Goal: Transaction & Acquisition: Purchase product/service

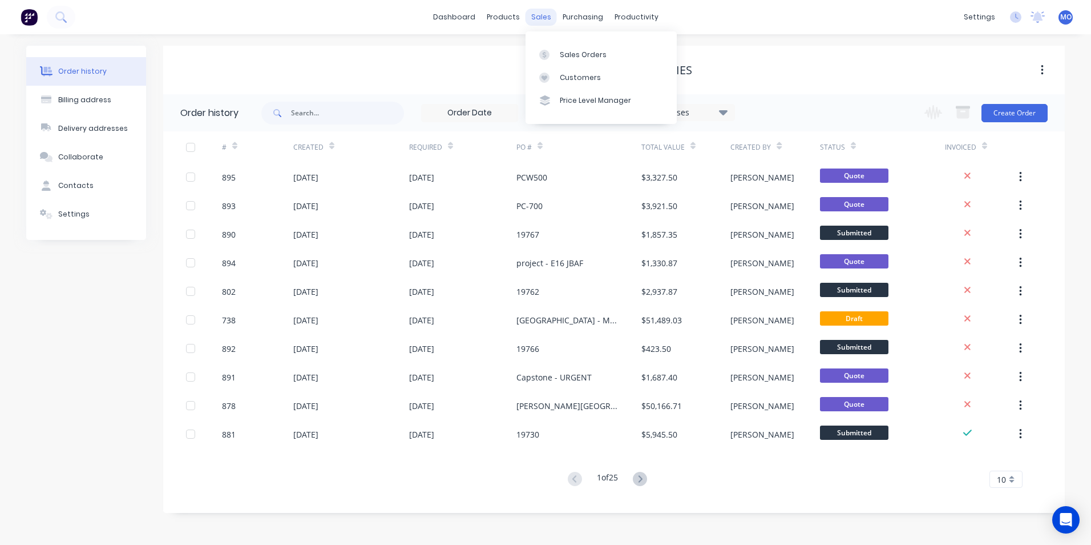
click at [531, 14] on div "sales" at bounding box center [541, 17] width 31 height 17
click at [567, 54] on div "Sales Orders" at bounding box center [583, 55] width 47 height 10
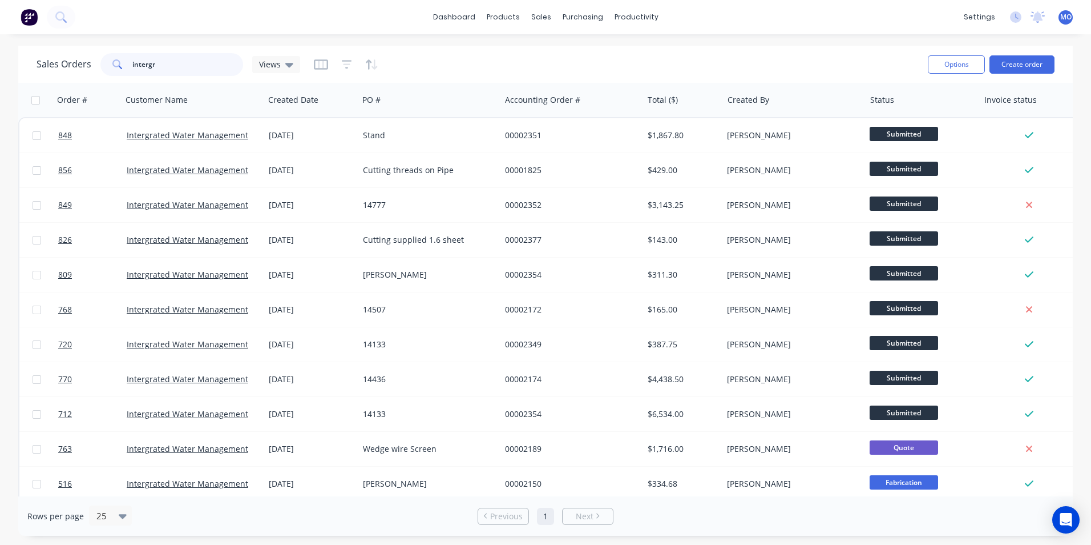
drag, startPoint x: 169, startPoint y: 65, endPoint x: 116, endPoint y: 70, distance: 52.8
click at [116, 70] on div "intergr" at bounding box center [171, 64] width 143 height 23
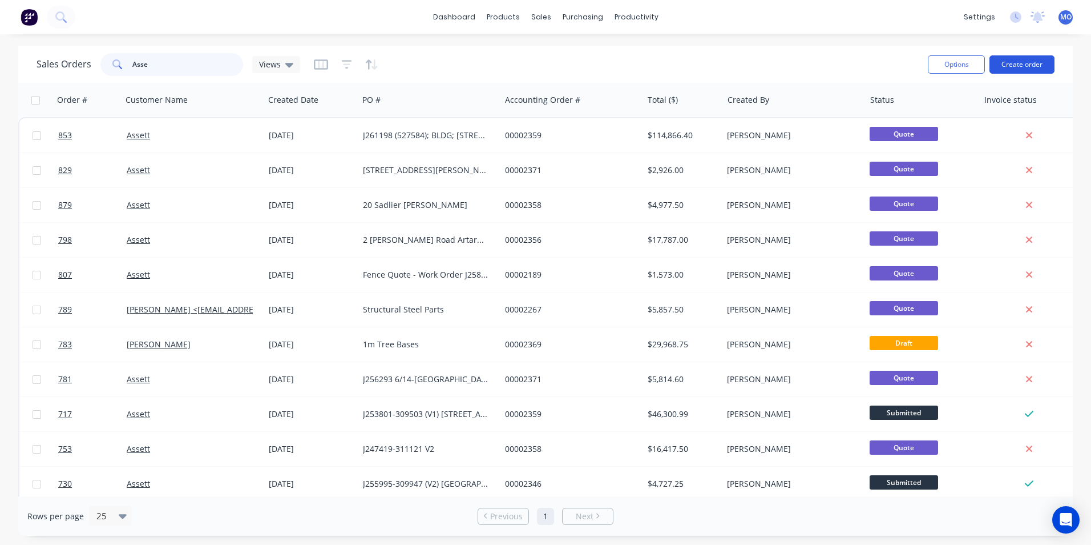
type input "Asse"
click at [1013, 69] on button "Create order" at bounding box center [1022, 64] width 65 height 18
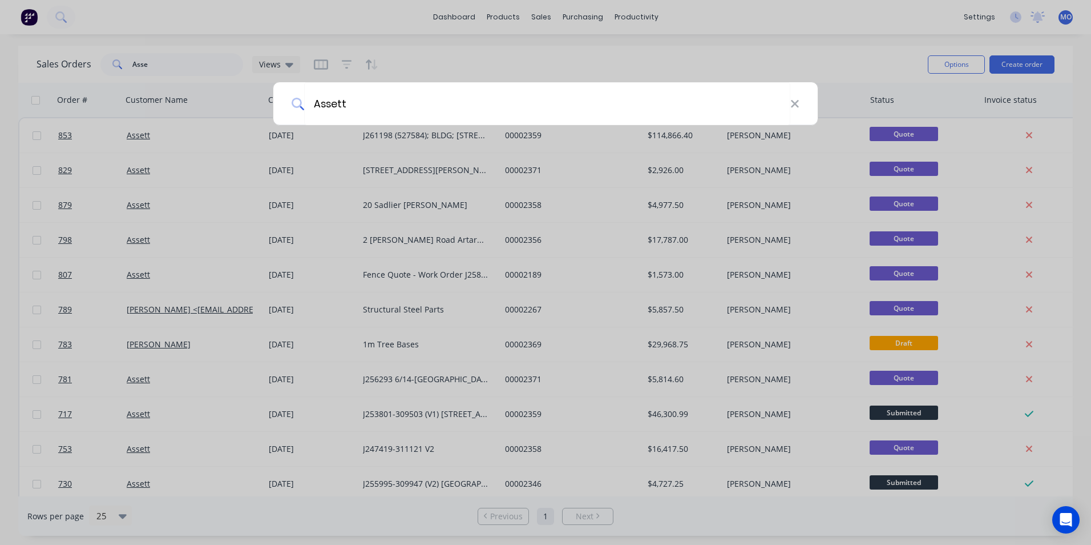
type input "Assett"
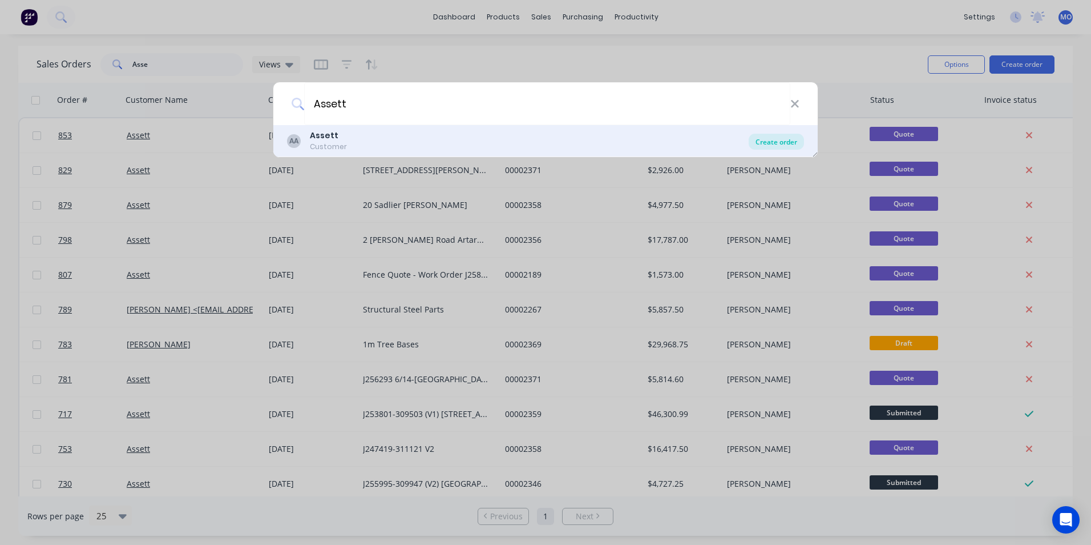
click at [764, 139] on div "Create order" at bounding box center [776, 142] width 55 height 16
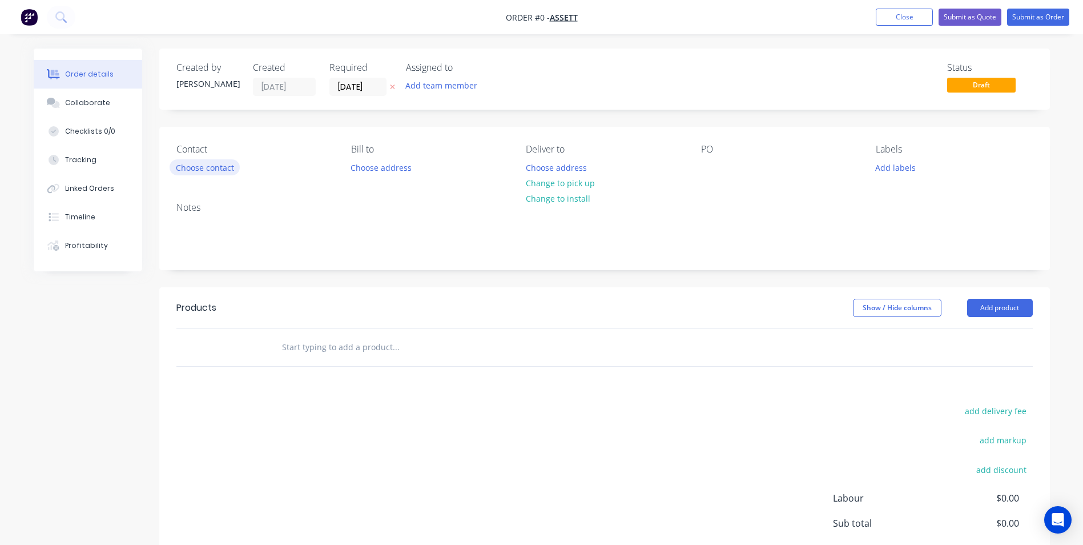
click at [199, 161] on button "Choose contact" at bounding box center [205, 166] width 70 height 15
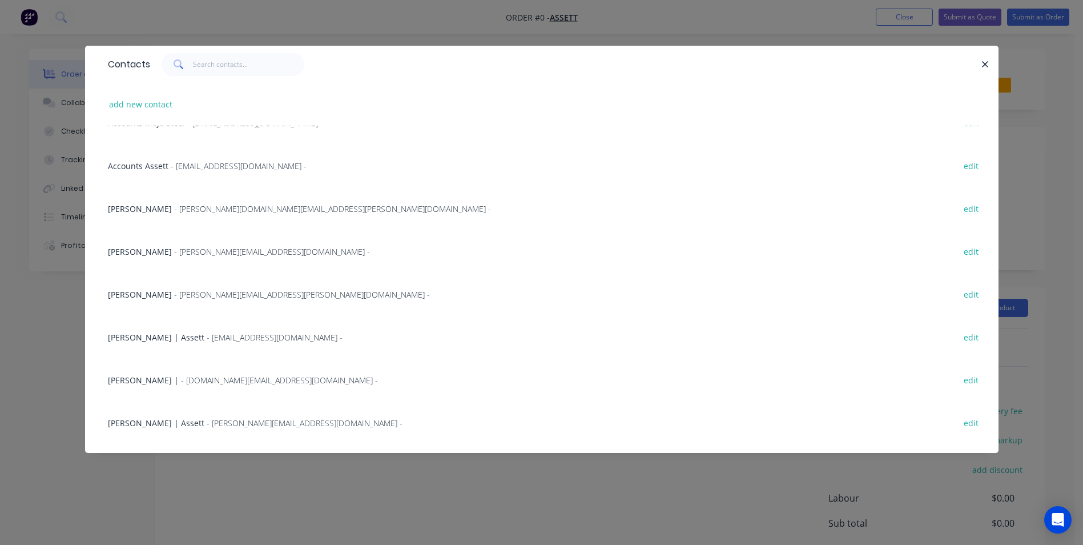
scroll to position [187, 0]
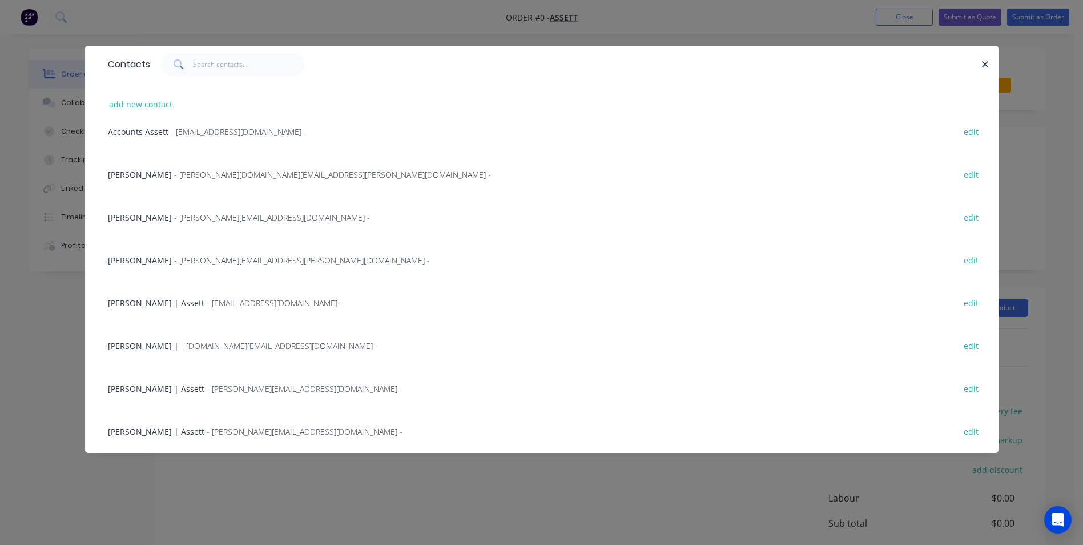
click at [253, 435] on span "- [PERSON_NAME][EMAIL_ADDRESS][DOMAIN_NAME] -" at bounding box center [305, 431] width 196 height 11
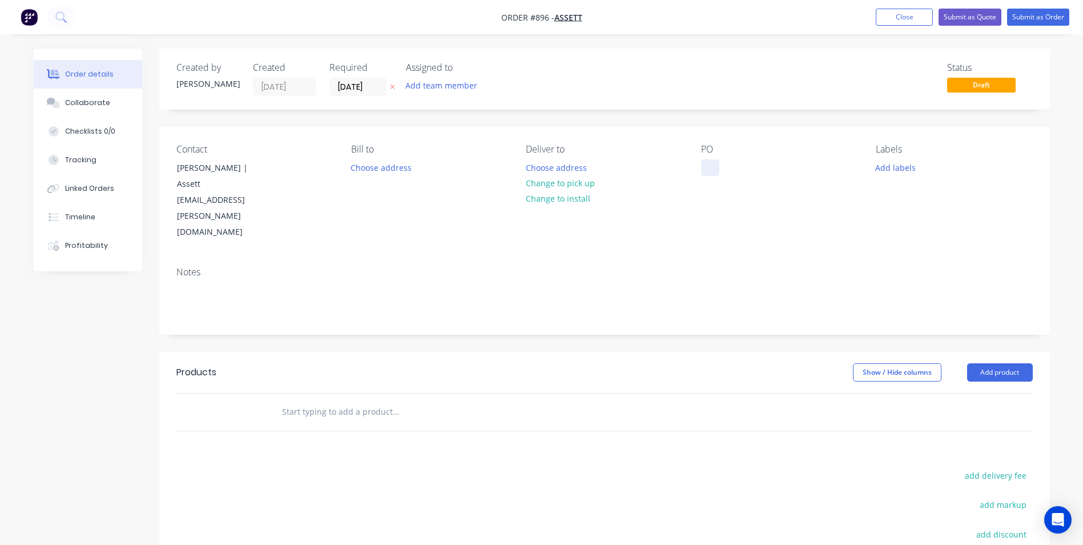
click at [706, 172] on div at bounding box center [710, 167] width 18 height 17
paste div
click at [999, 363] on button "Add product" at bounding box center [1000, 372] width 66 height 18
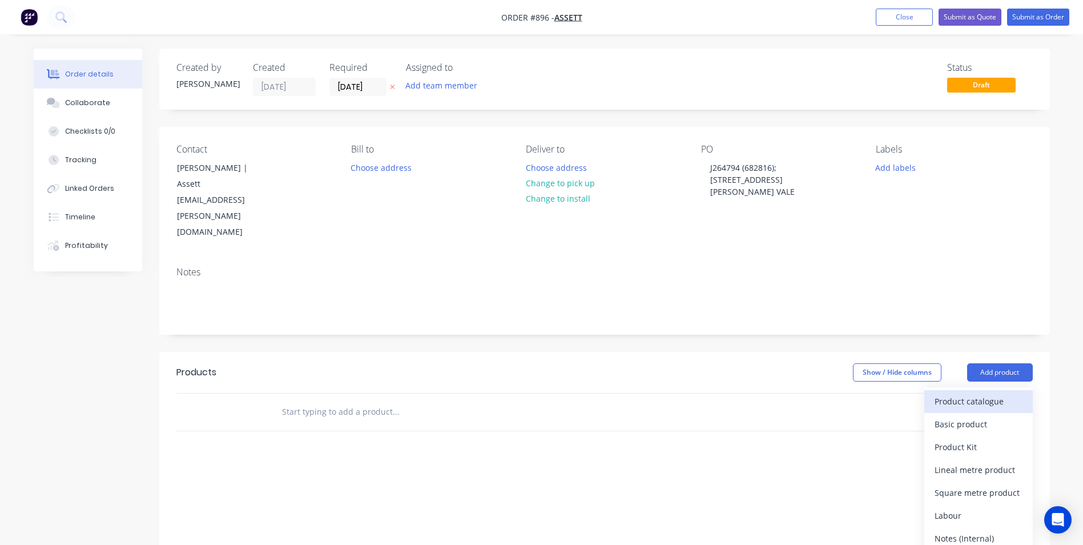
click at [969, 393] on div "Product catalogue" at bounding box center [978, 401] width 88 height 17
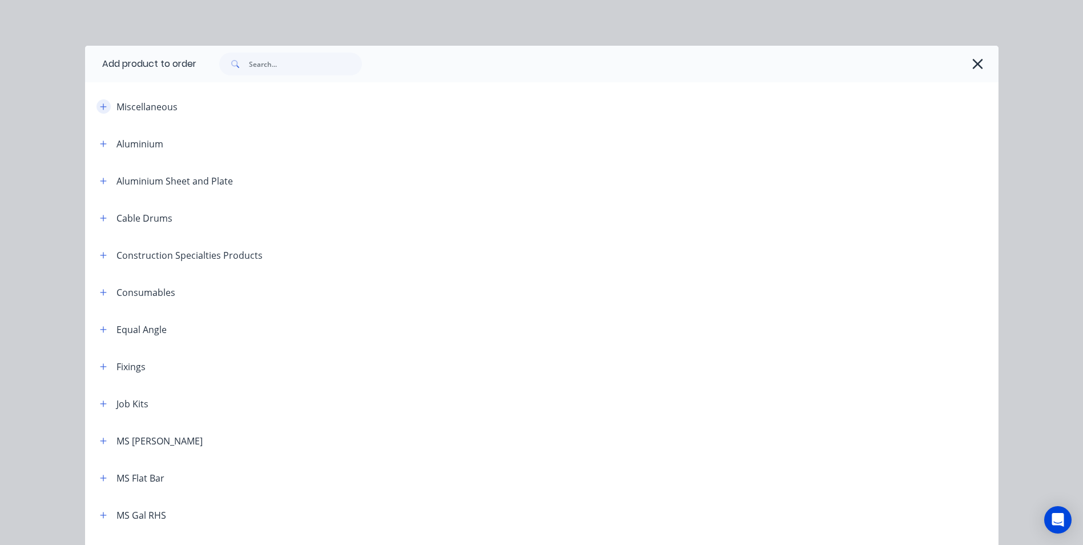
click at [98, 111] on button "button" at bounding box center [103, 106] width 14 height 14
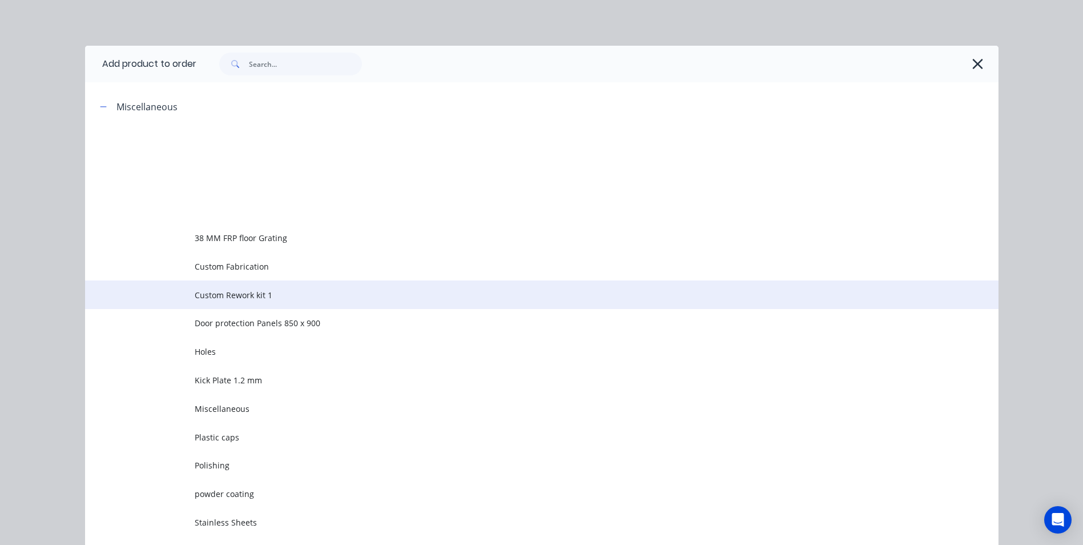
click at [216, 294] on span "Custom Rework kit 1" at bounding box center [516, 295] width 643 height 12
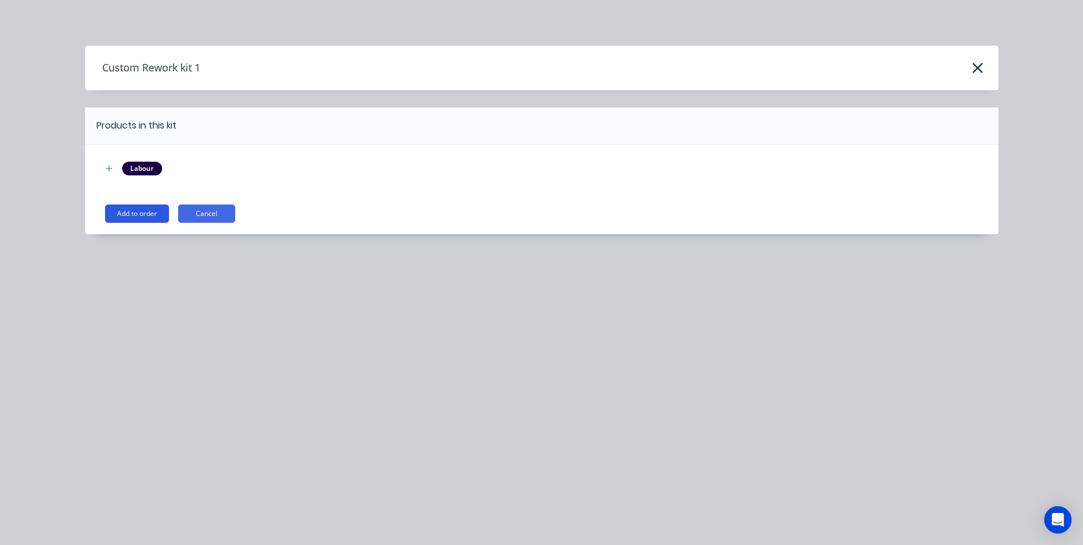
click at [117, 208] on button "Add to order" at bounding box center [137, 213] width 64 height 18
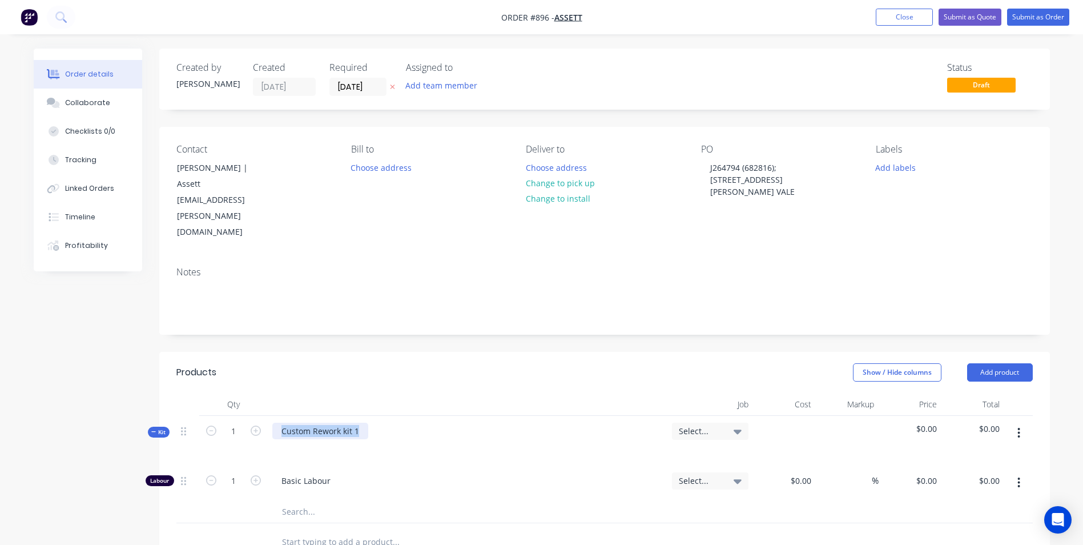
drag, startPoint x: 360, startPoint y: 382, endPoint x: 263, endPoint y: 373, distance: 97.5
click at [263, 416] on div "Kit 1 Custom Rework kit 1 Select... $0.00 $0.00" at bounding box center [604, 441] width 856 height 50
click at [332, 422] on div "Custom Rework kit 1" at bounding box center [320, 430] width 96 height 17
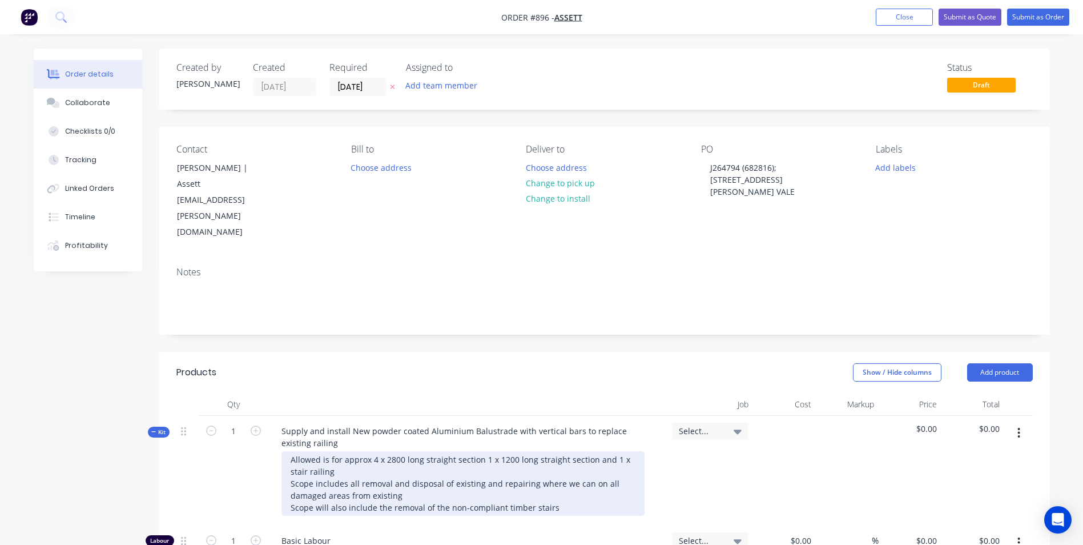
click at [558, 457] on div "Allowed is for approx 4 x 2800 long straight section 1 x 1200 long straight sec…" at bounding box center [462, 483] width 363 height 64
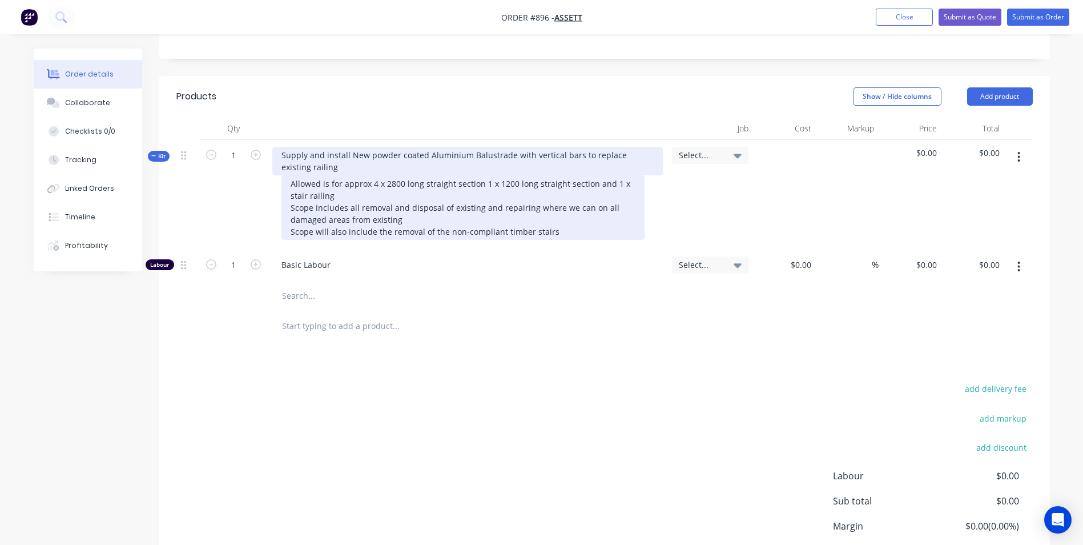
scroll to position [285, 0]
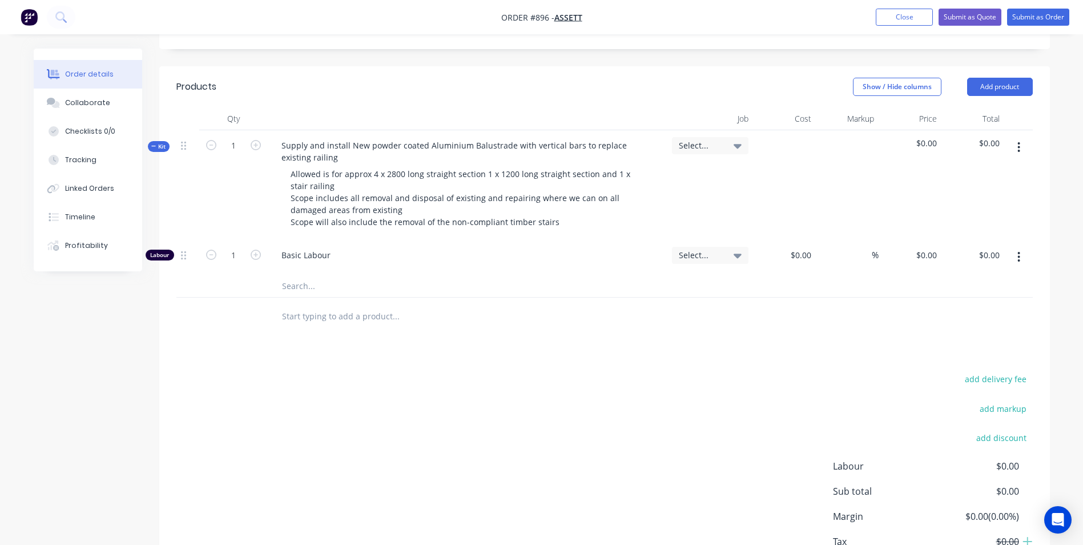
click at [1016, 137] on button "button" at bounding box center [1018, 147] width 27 height 21
click at [963, 169] on div "Add product to kit" at bounding box center [978, 177] width 88 height 17
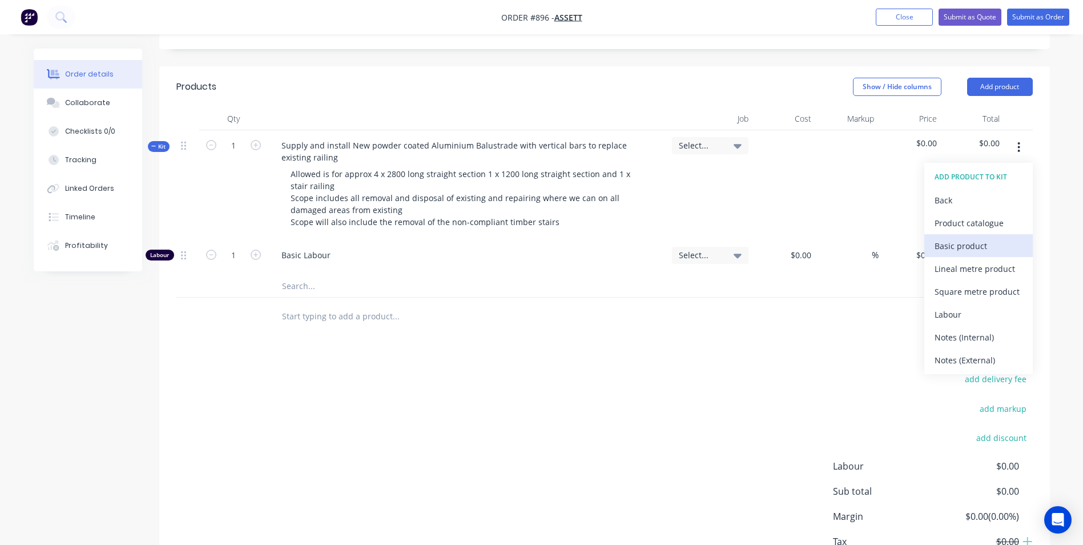
click at [936, 237] on div "Basic product" at bounding box center [978, 245] width 88 height 17
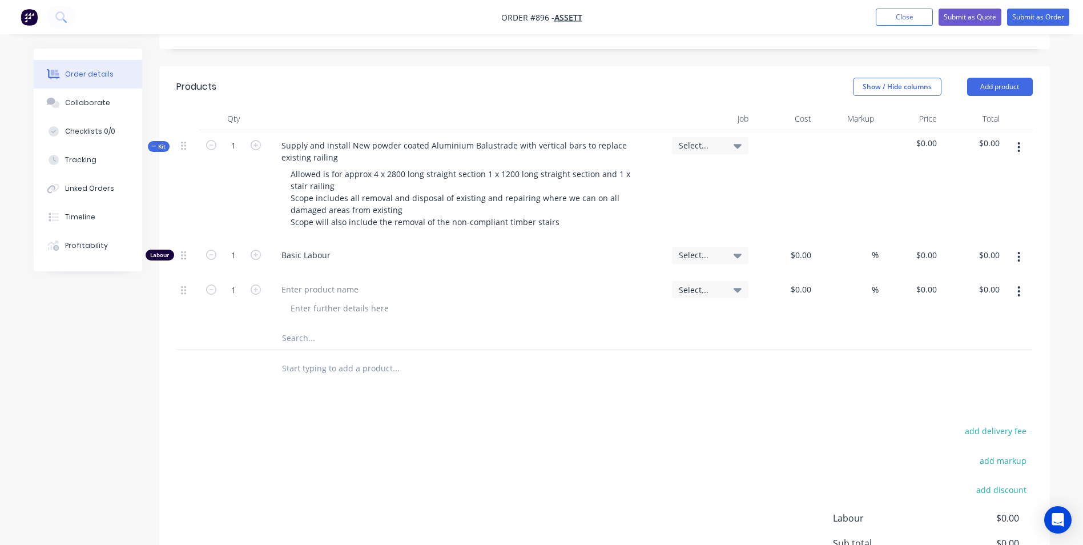
click at [1014, 281] on button "button" at bounding box center [1018, 291] width 27 height 21
click at [958, 336] on div "Duplicate" at bounding box center [978, 344] width 88 height 17
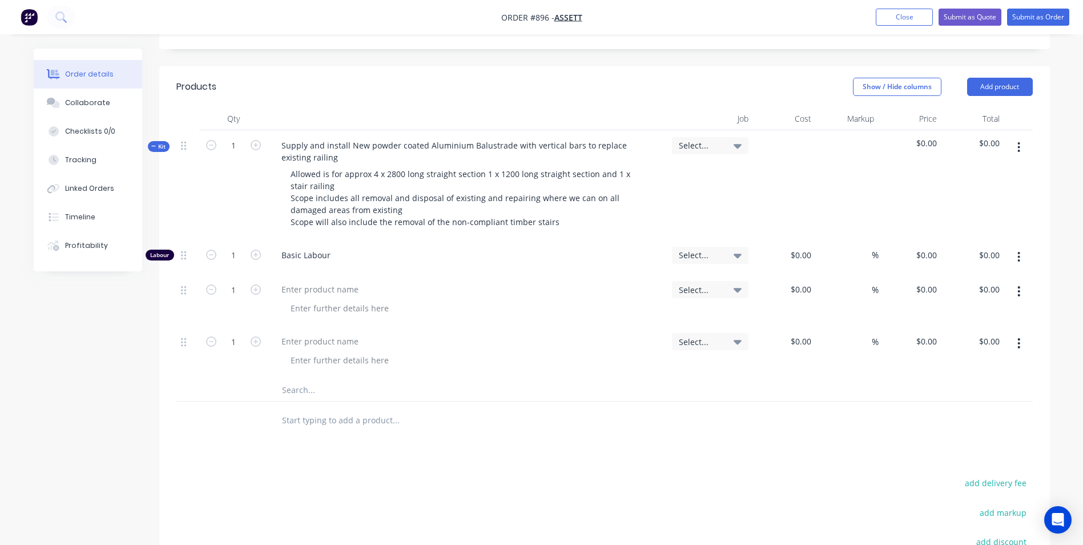
click at [1019, 285] on icon "button" at bounding box center [1018, 291] width 3 height 13
click at [961, 336] on div "Duplicate" at bounding box center [978, 344] width 88 height 17
click at [340, 281] on div at bounding box center [319, 289] width 95 height 17
click at [231, 281] on input "1" at bounding box center [234, 289] width 30 height 17
type input "6"
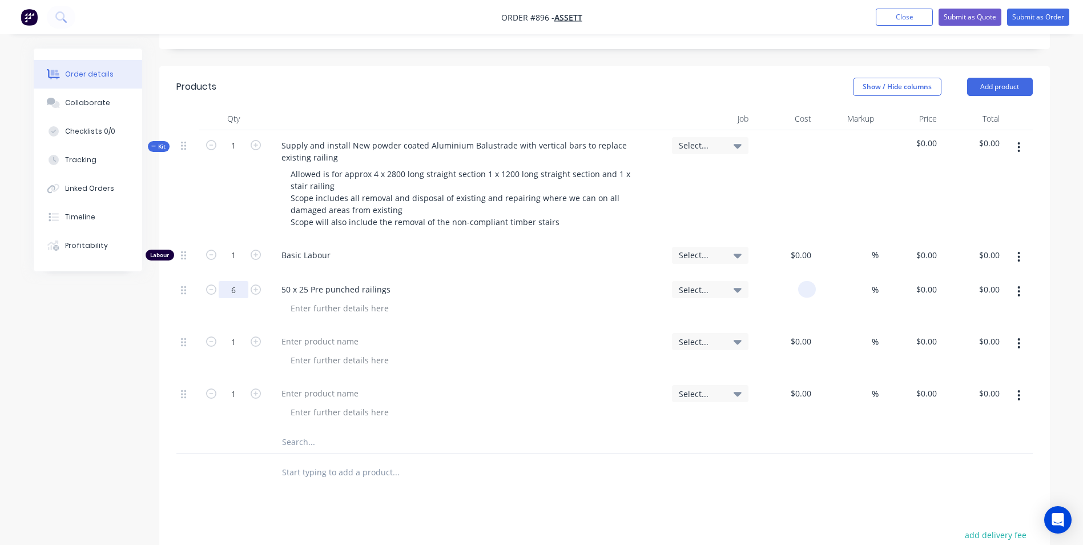
type input "6"
drag, startPoint x: 287, startPoint y: 247, endPoint x: 274, endPoint y: 247, distance: 12.6
click at [274, 281] on div "50 x 25 Pre punched railings" at bounding box center [335, 289] width 127 height 17
type input "$60.00"
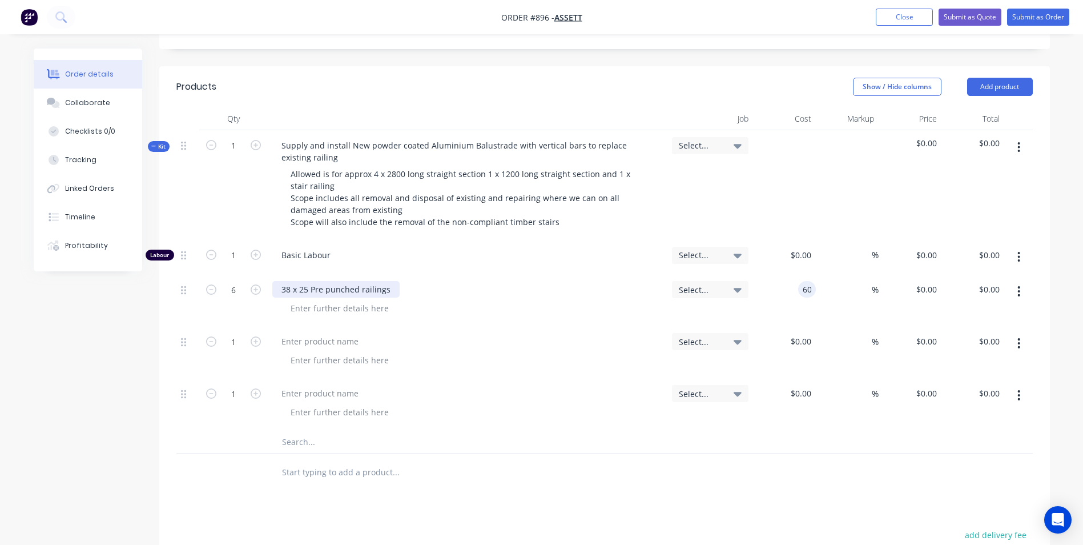
type input "$360.00"
type input "5"
type input "63"
type input "$378.00"
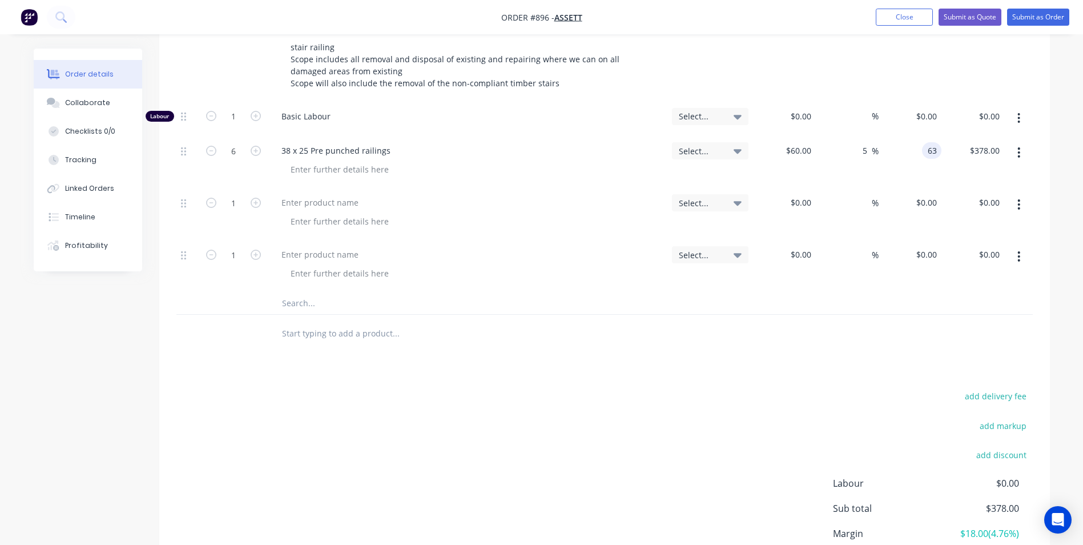
scroll to position [171, 0]
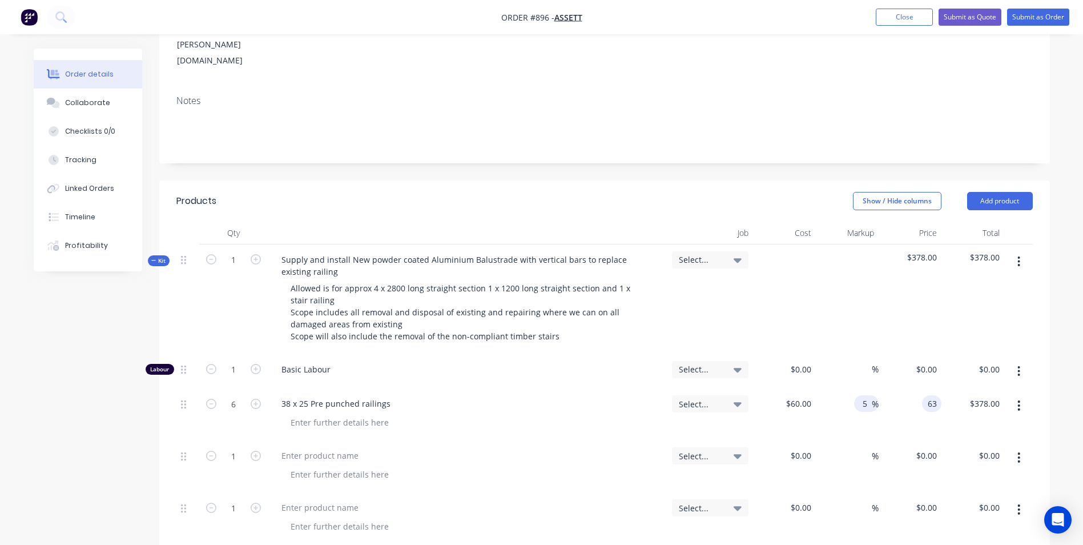
type input "$63.00"
click at [864, 395] on input "5" at bounding box center [864, 403] width 13 height 17
type input "50"
type input "90"
type input "$540.00"
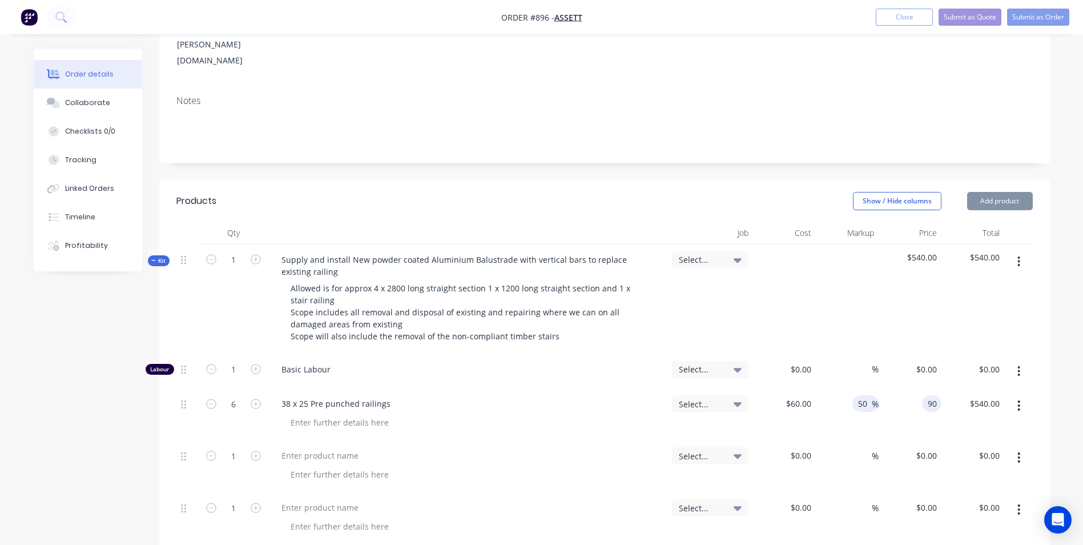
type input "$90.00"
type input "$540.00"
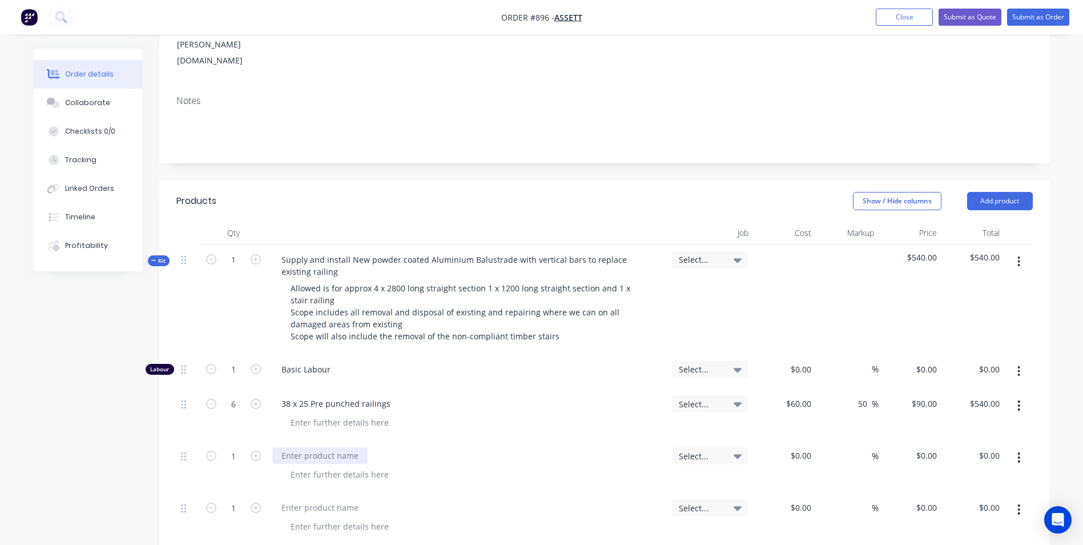
click at [285, 447] on div at bounding box center [319, 455] width 95 height 17
click at [238, 447] on input "1" at bounding box center [234, 455] width 30 height 17
type input "15"
type input "$22.00"
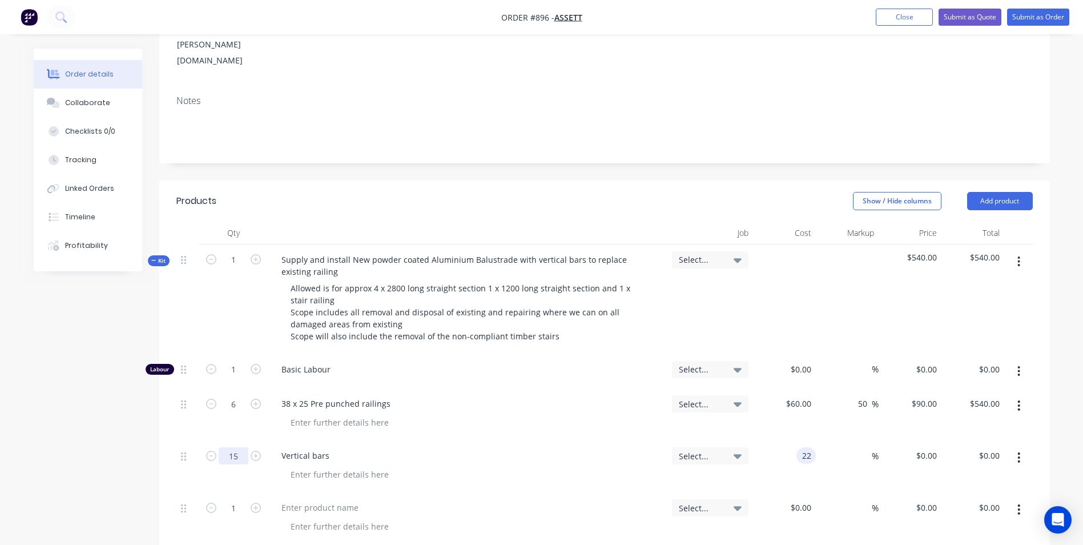
type input "$330.00"
type input "$22.00"
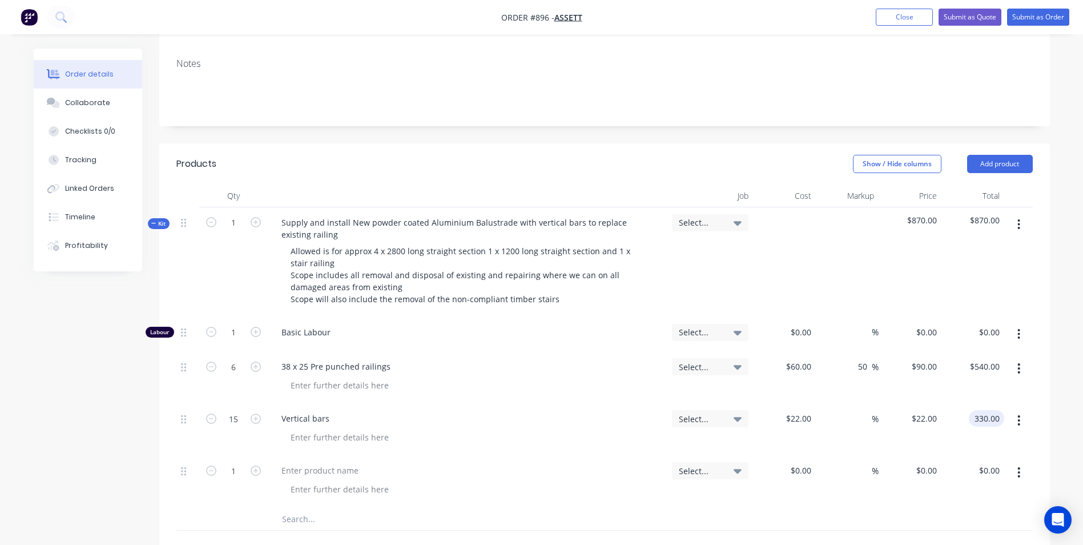
scroll to position [228, 0]
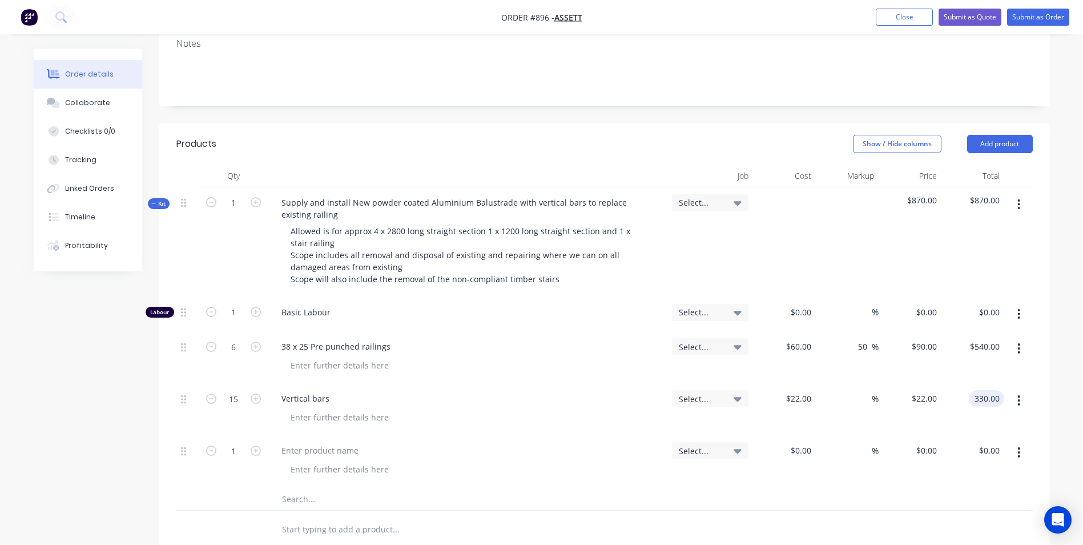
type input "$330.00"
click at [1018, 446] on icon "button" at bounding box center [1018, 452] width 3 height 13
click at [955, 497] on div "Duplicate" at bounding box center [978, 505] width 88 height 17
click at [1014, 442] on button "button" at bounding box center [1018, 452] width 27 height 21
click at [970, 497] on div "Duplicate" at bounding box center [978, 505] width 88 height 17
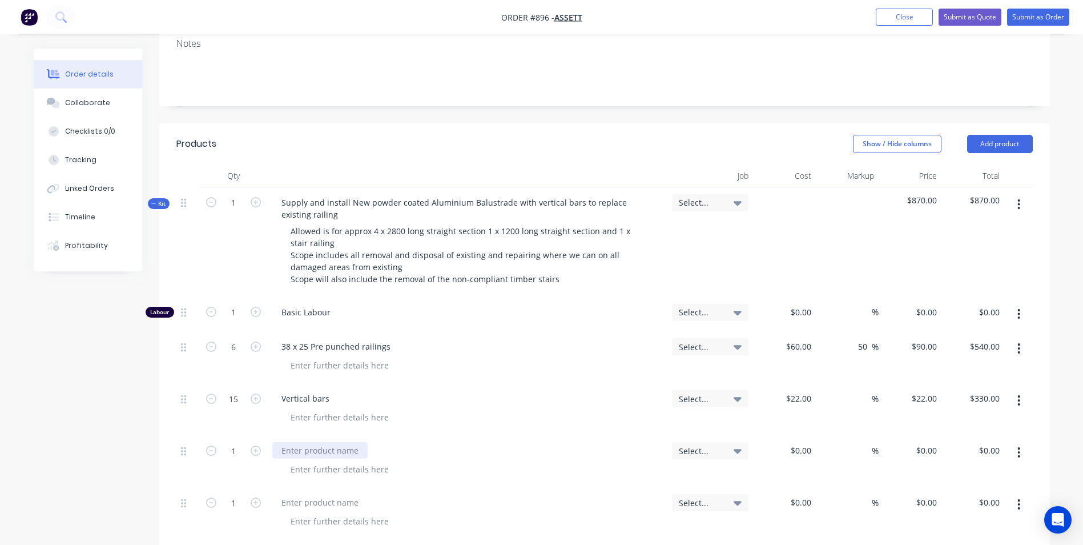
click at [310, 435] on div at bounding box center [468, 461] width 400 height 52
type input "$80.00"
type input "50"
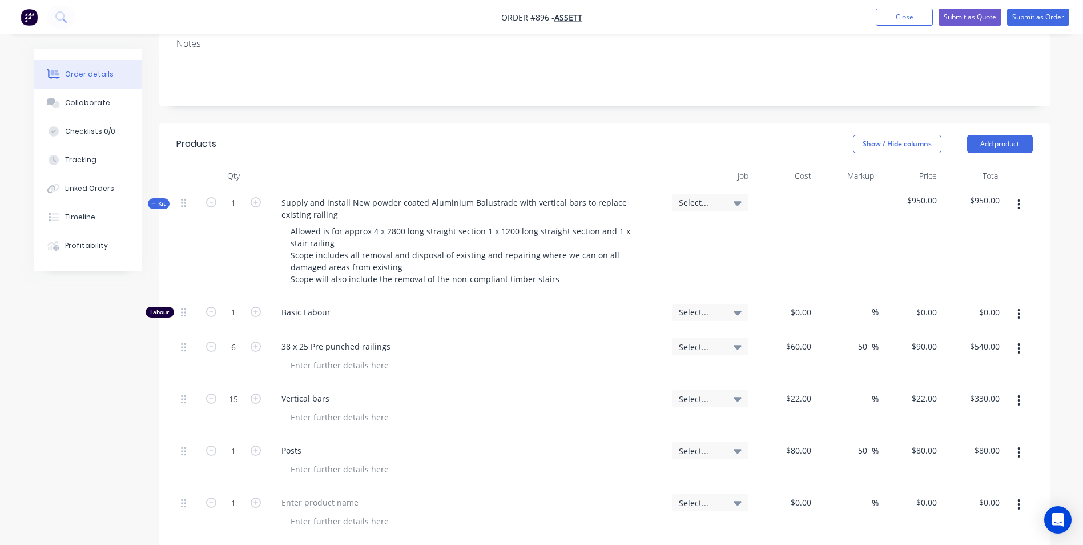
type input "120"
type input "$120.00"
click at [872, 392] on span "%" at bounding box center [875, 398] width 7 height 13
type input "50"
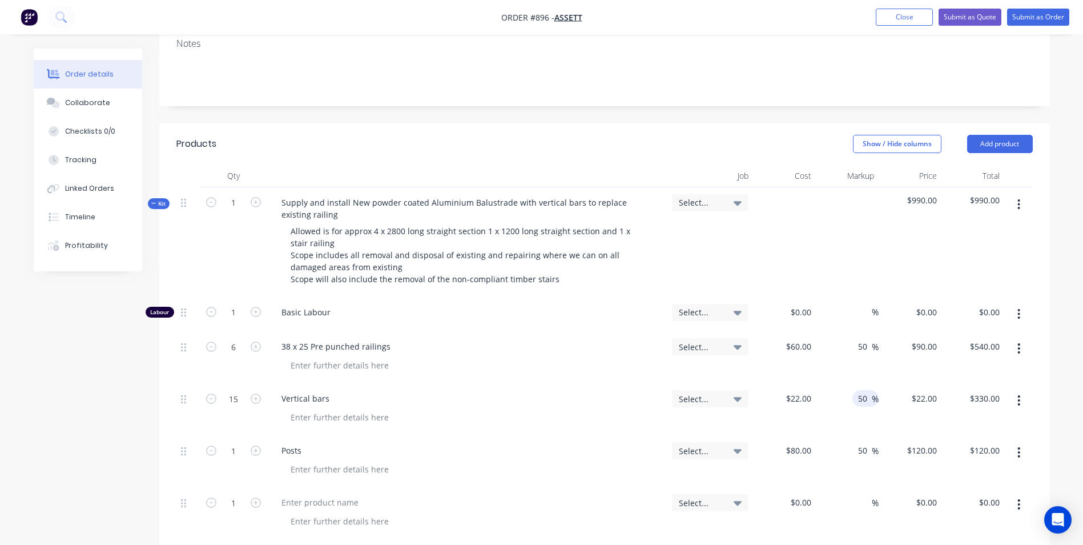
type input "33"
type input "$495.00"
type input "$33.00"
click at [238, 442] on input "1" at bounding box center [234, 450] width 30 height 17
type input "2"
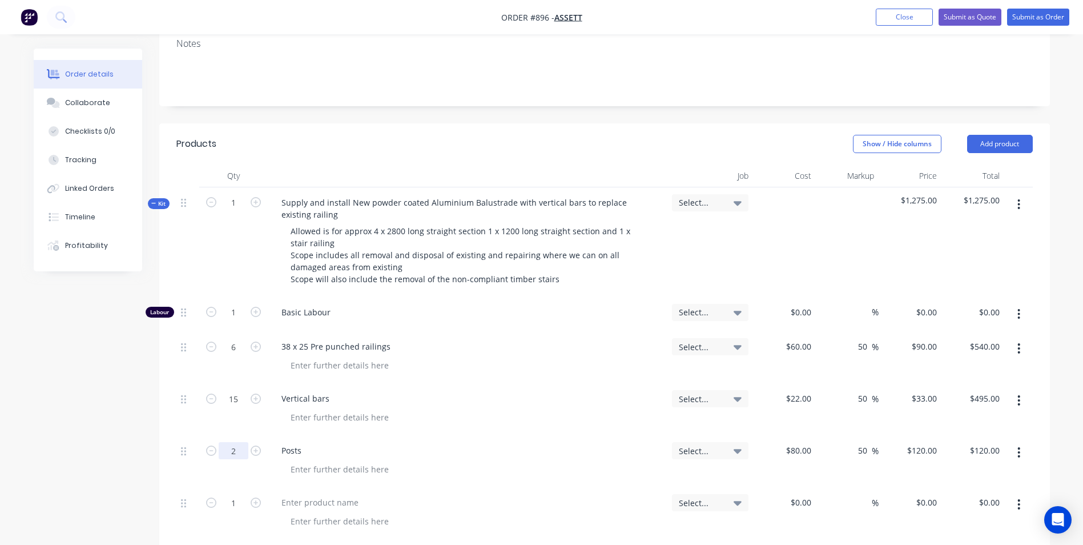
type input "$240.00"
click at [314, 494] on div at bounding box center [319, 502] width 95 height 17
type input "9"
type input "$70.00"
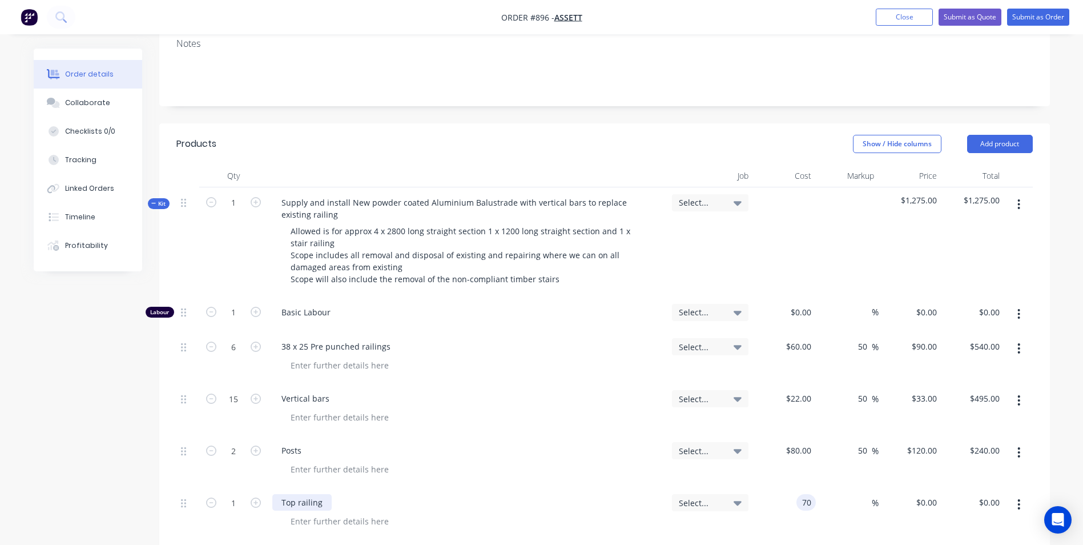
type input "$70.00"
type input "50"
type input "105"
type input "$105.00"
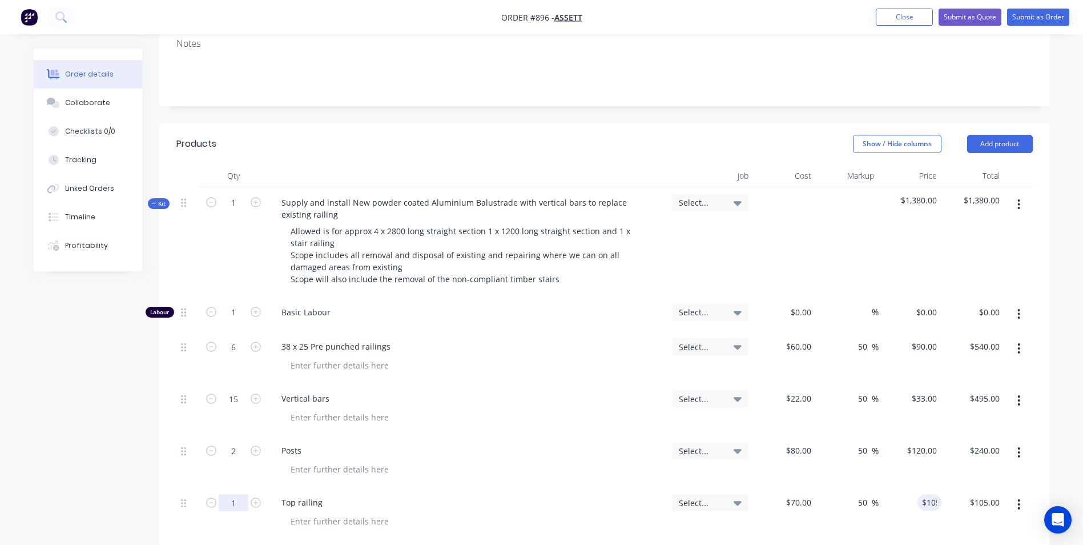
click at [249, 493] on form "1" at bounding box center [233, 501] width 59 height 17
type input "3"
type input "$315.00"
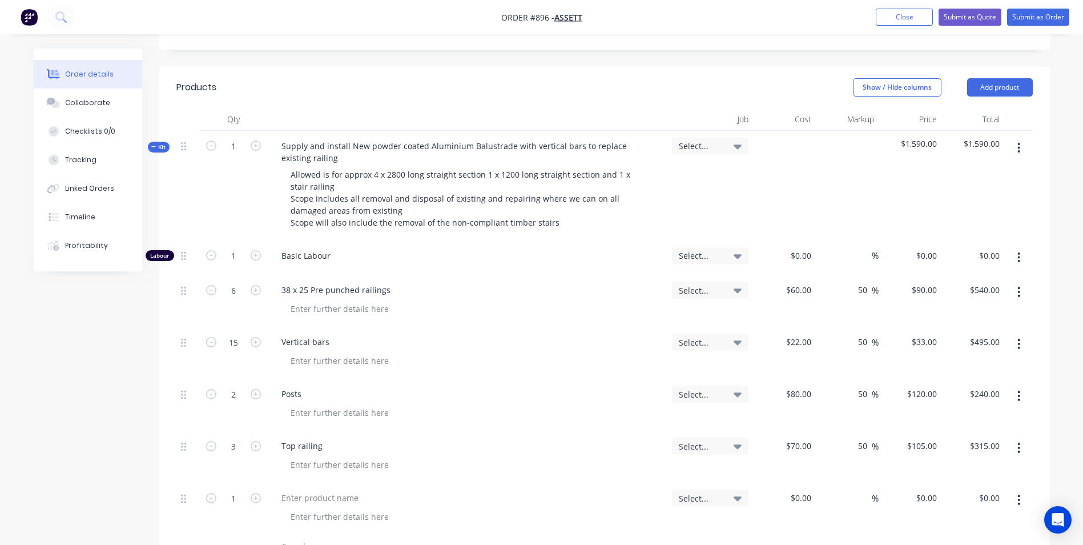
scroll to position [285, 0]
click at [1020, 489] on button "button" at bounding box center [1018, 499] width 27 height 21
click at [955, 543] on div "Duplicate" at bounding box center [978, 551] width 88 height 17
click at [1019, 482] on div at bounding box center [1018, 508] width 29 height 52
click at [1017, 489] on button "button" at bounding box center [1018, 499] width 27 height 21
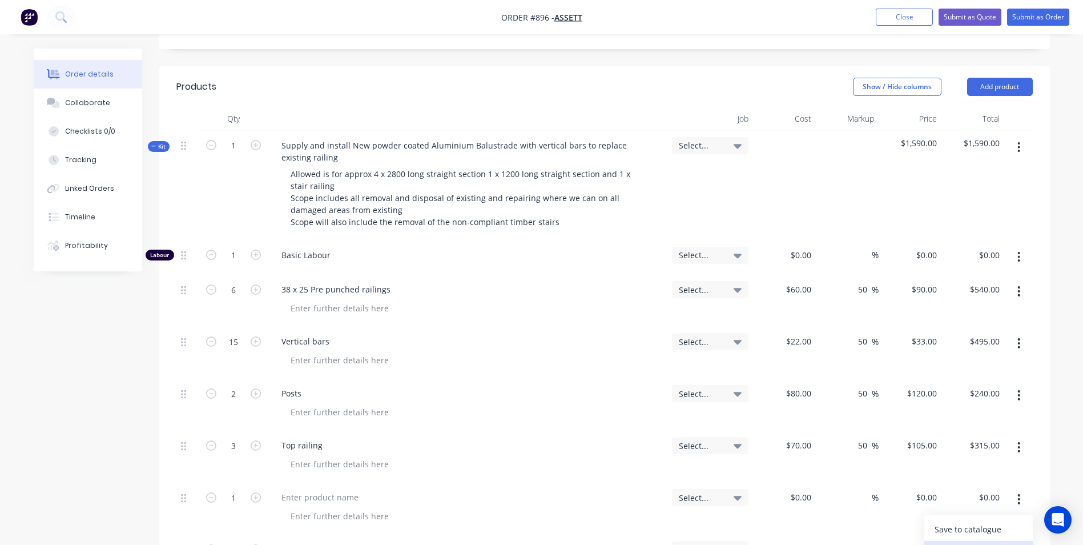
click at [963, 541] on button "Duplicate" at bounding box center [978, 552] width 108 height 23
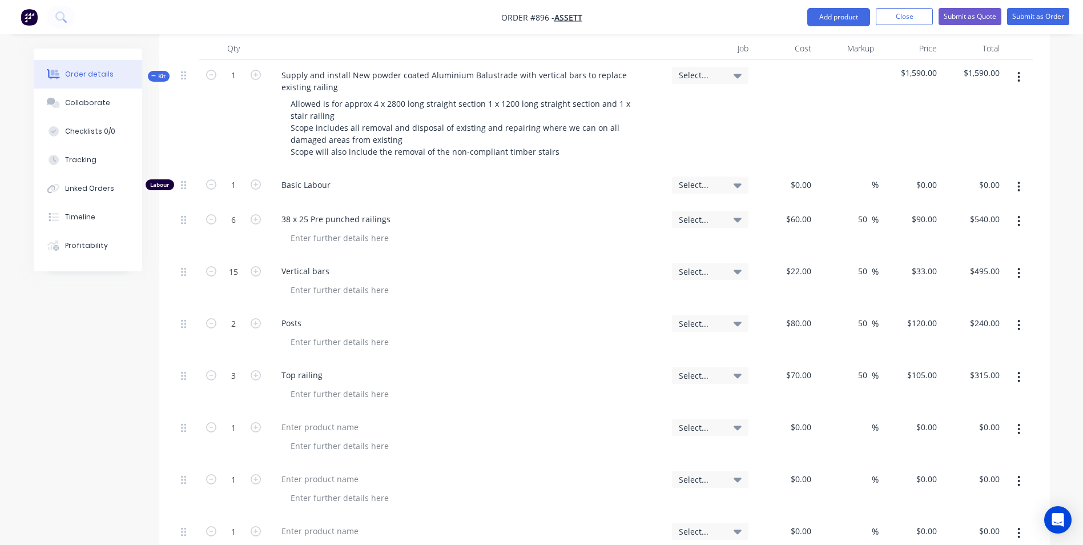
scroll to position [342, 0]
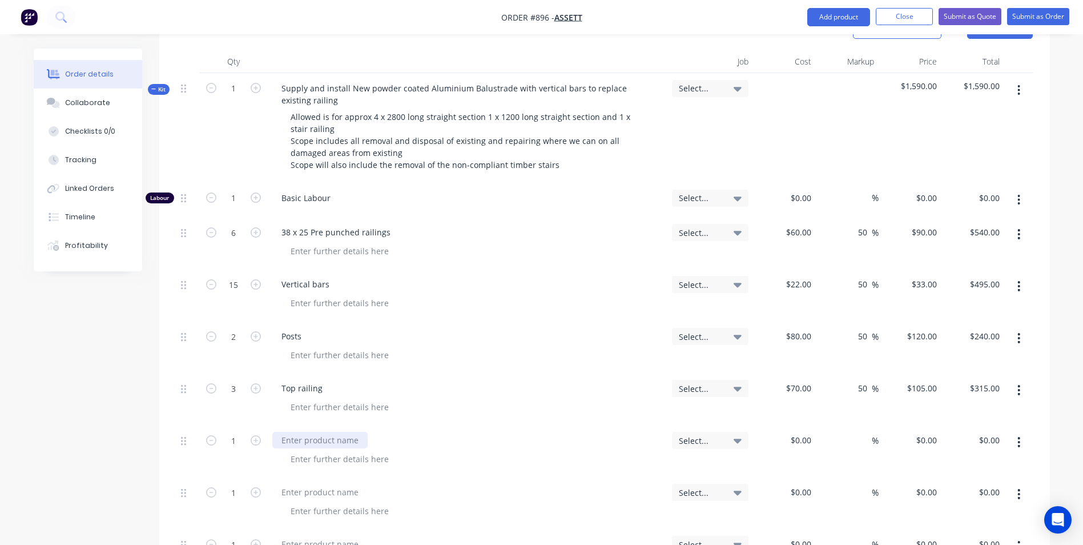
click at [295, 431] on div at bounding box center [319, 439] width 95 height 17
type input "$650.00"
type input "50"
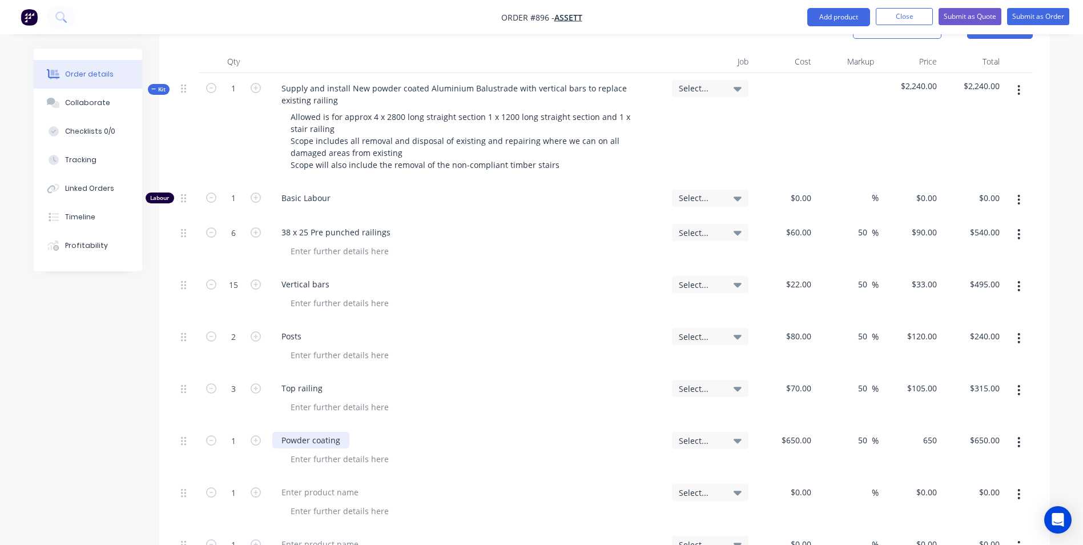
type input "975"
type input "$975.00"
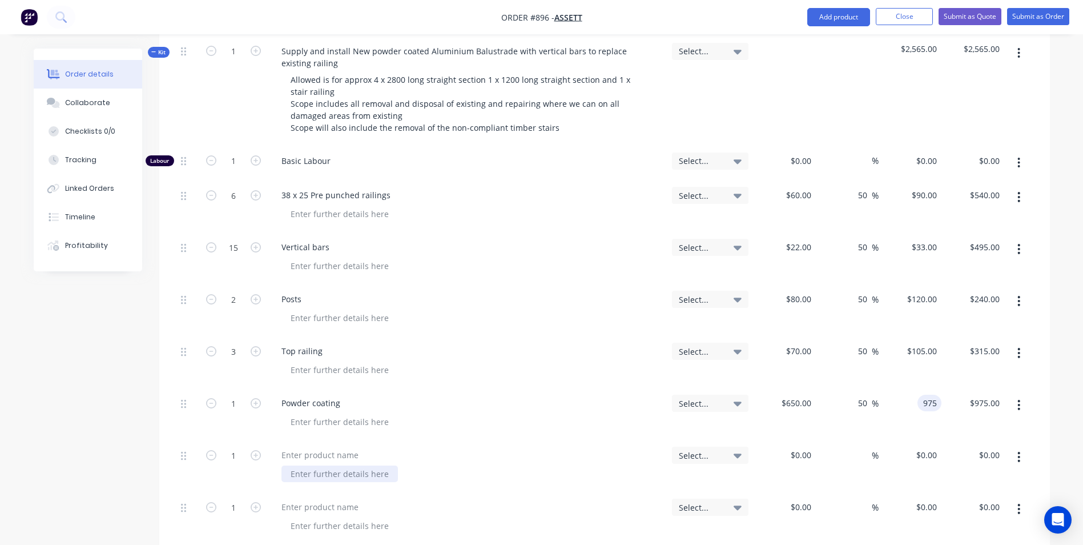
scroll to position [400, 0]
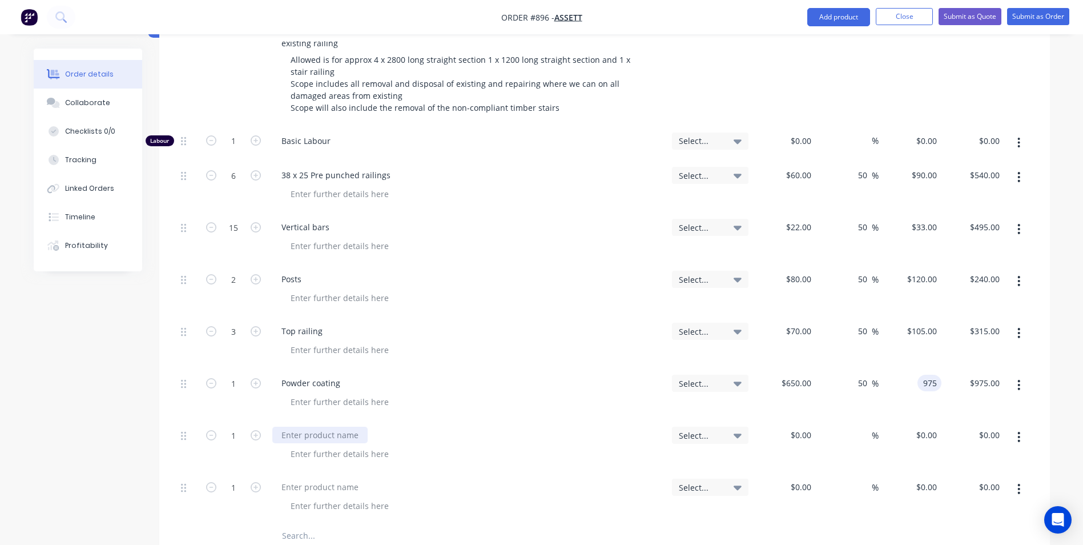
type input "$975.00"
click at [297, 426] on div at bounding box center [319, 434] width 95 height 17
type input "$100.00"
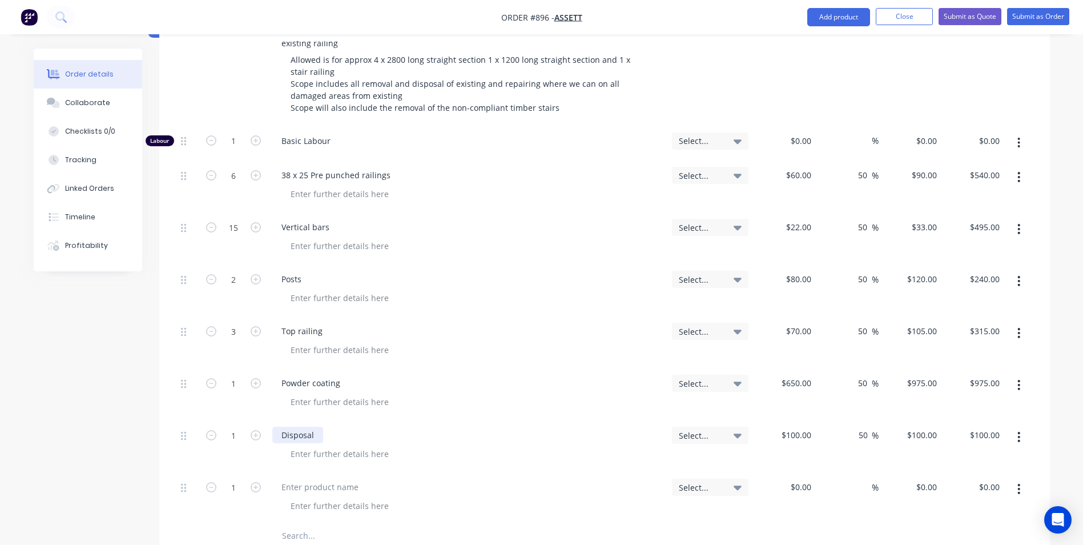
type input "50"
type input "150"
type input "$150.00"
click at [1013, 478] on button "button" at bounding box center [1018, 488] width 27 height 21
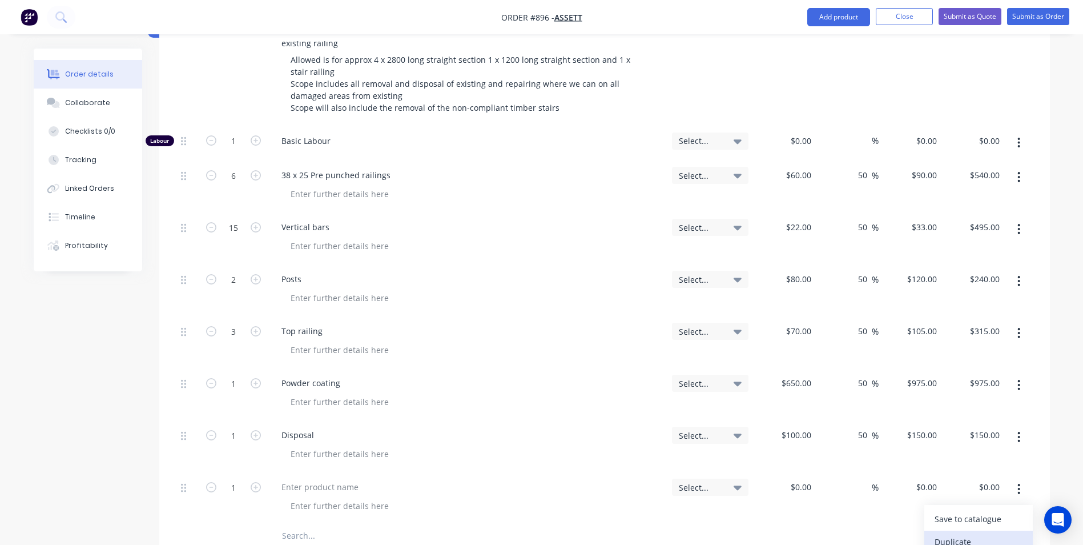
click at [971, 533] on div "Duplicate" at bounding box center [978, 541] width 88 height 17
click at [1013, 478] on button "button" at bounding box center [1018, 488] width 27 height 21
click at [971, 533] on div "Duplicate" at bounding box center [978, 541] width 88 height 17
click at [298, 478] on div at bounding box center [319, 486] width 95 height 17
type input "$200.00"
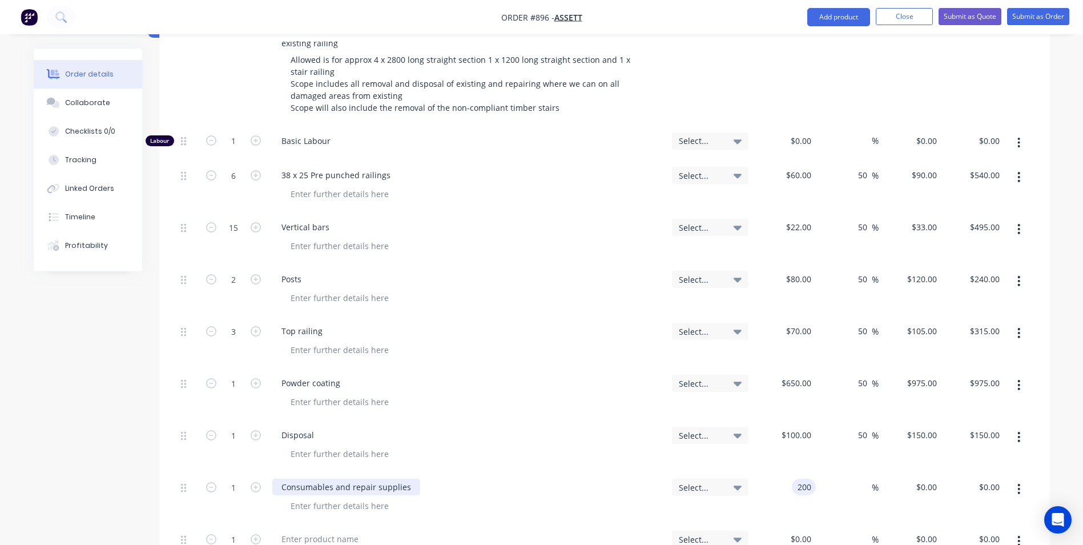
type input "$200.00"
type input "50"
type input "300"
type input "$300.00"
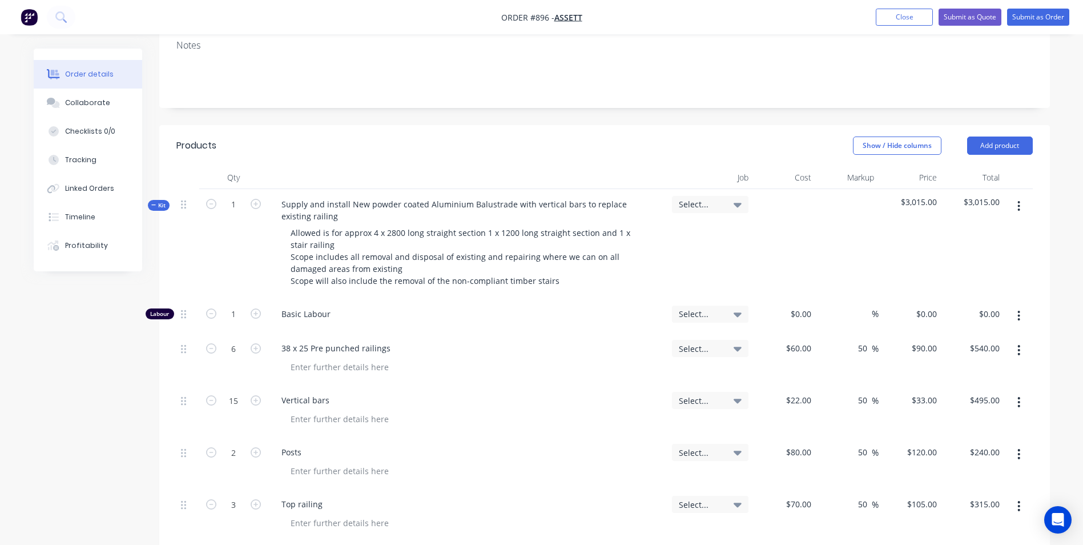
scroll to position [228, 0]
type input "$300.00"
click at [1018, 198] on icon "button" at bounding box center [1018, 204] width 3 height 13
click at [964, 226] on div "Add product to kit" at bounding box center [978, 234] width 88 height 17
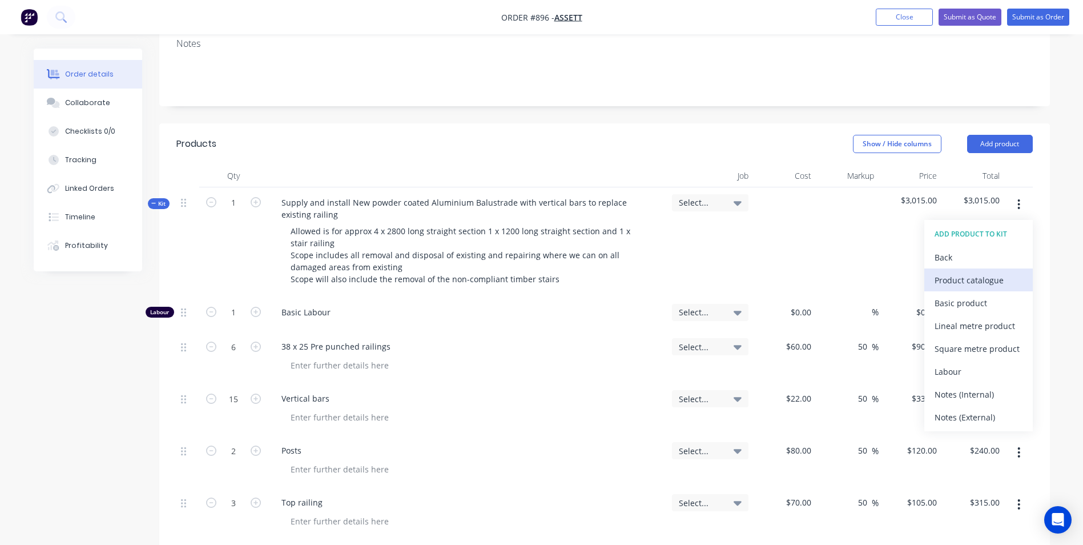
click at [945, 272] on div "Product catalogue" at bounding box center [978, 280] width 88 height 17
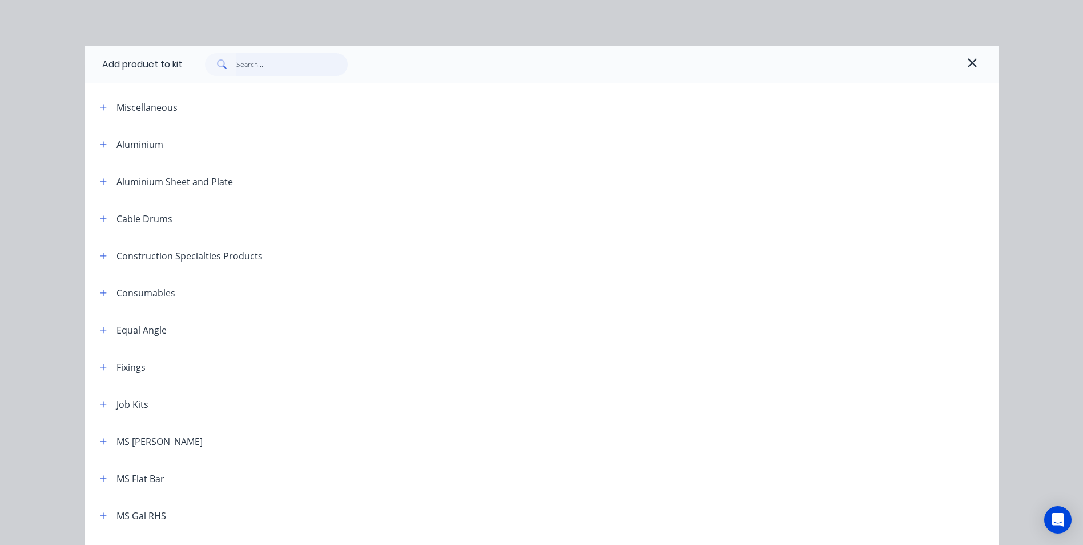
click at [259, 64] on input "text" at bounding box center [291, 64] width 111 height 23
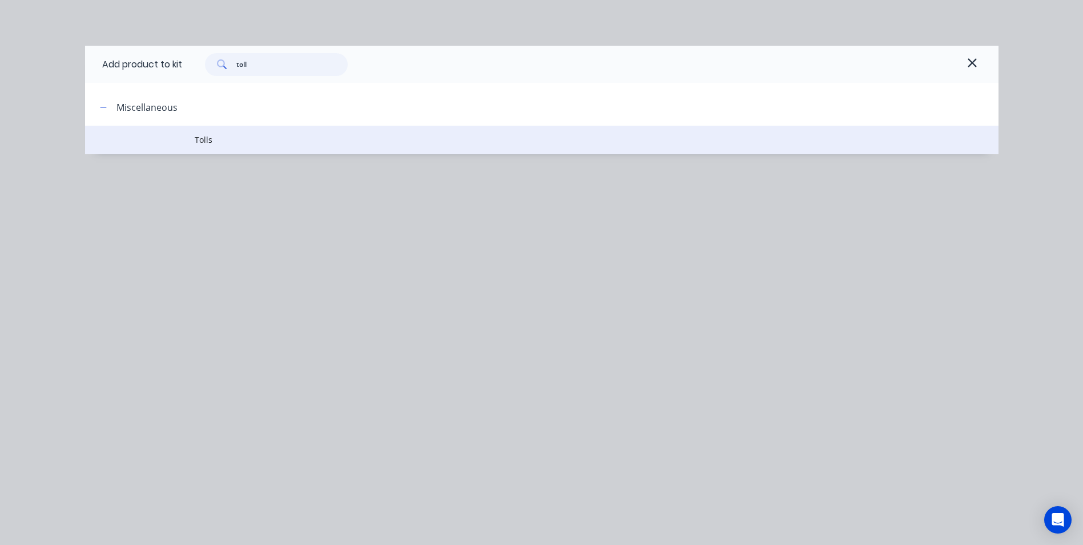
type input "toll"
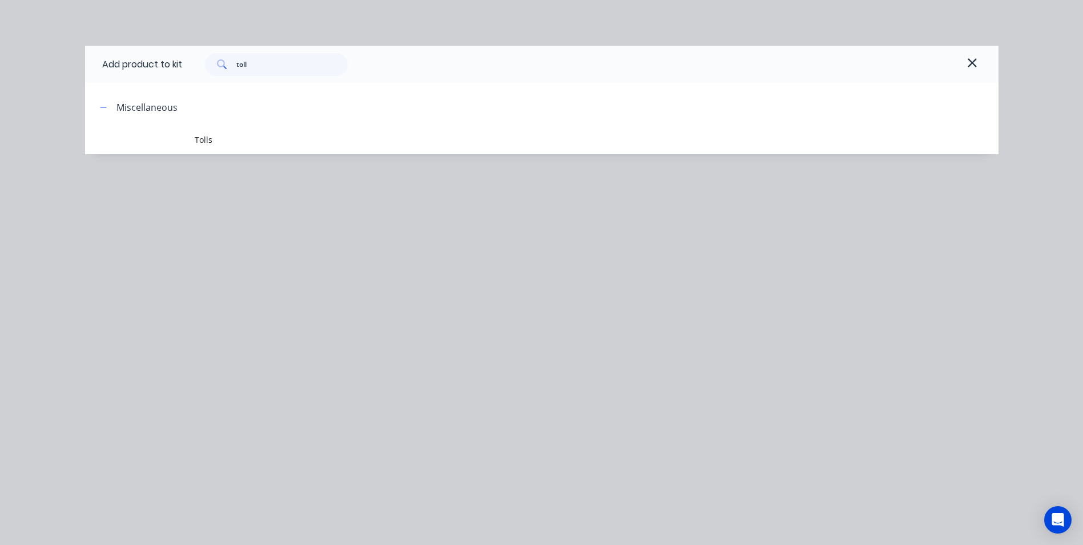
click at [191, 139] on td at bounding box center [140, 140] width 110 height 29
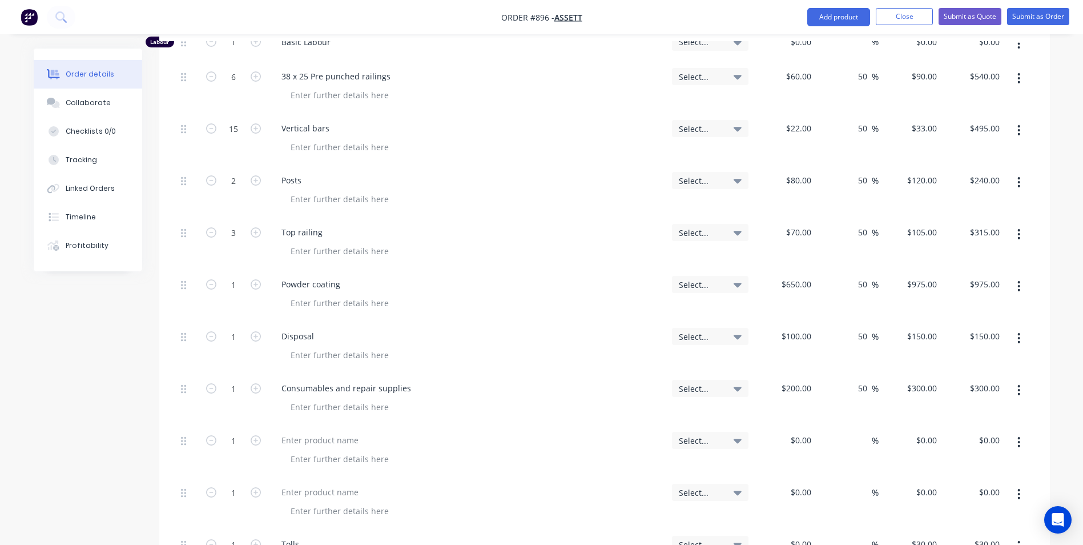
scroll to position [571, 0]
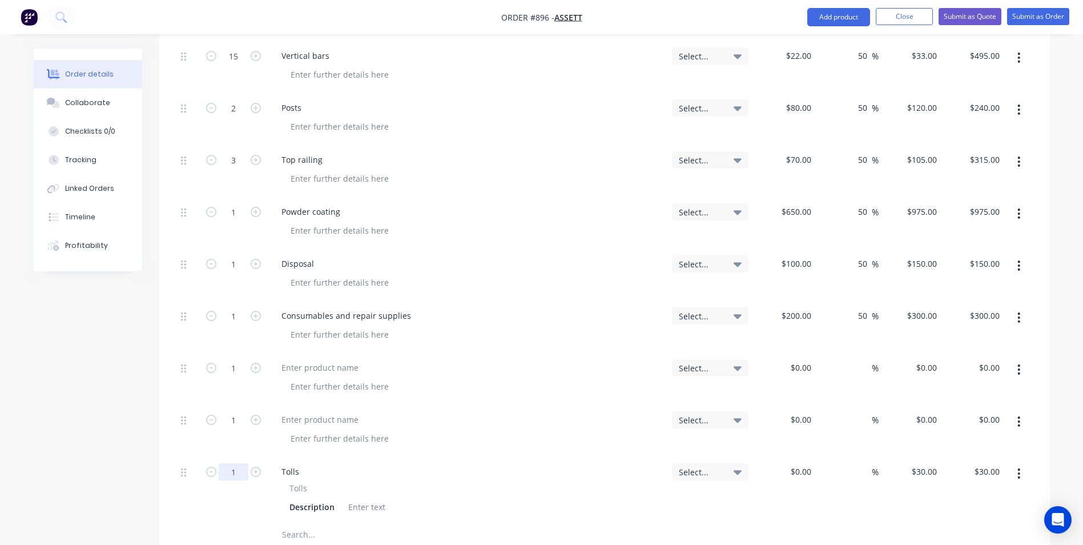
click at [232, 463] on input "1" at bounding box center [234, 471] width 30 height 17
type input "4"
type input "$120.00"
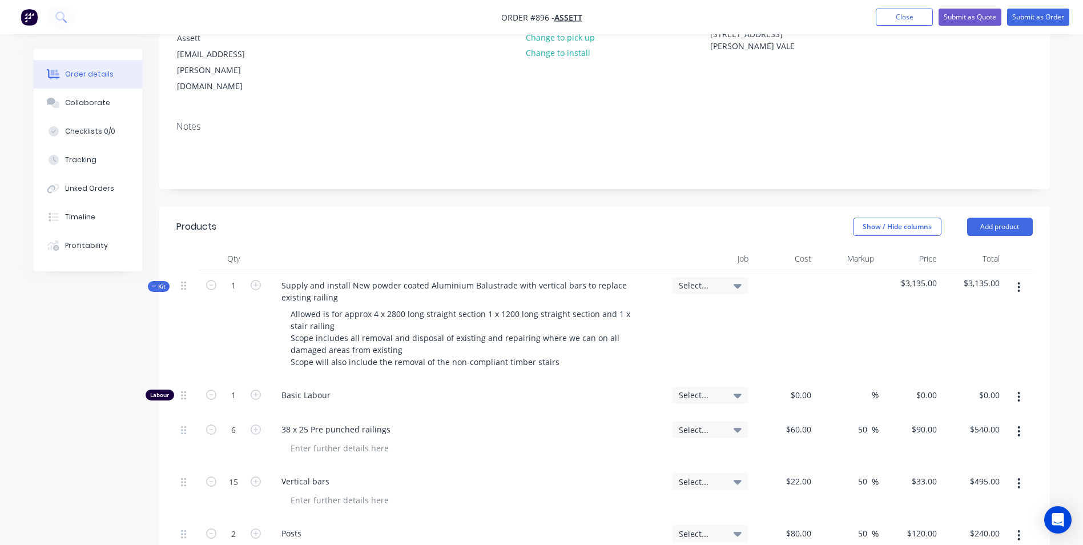
scroll to position [171, 0]
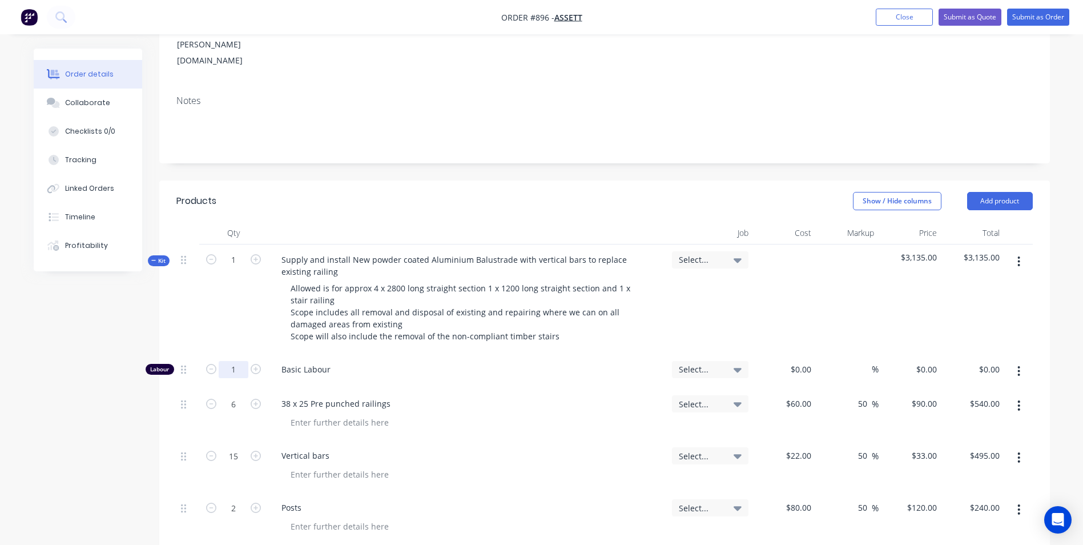
click at [238, 361] on input "1" at bounding box center [234, 369] width 30 height 17
type input "2"
type input "30"
type input "$50.00"
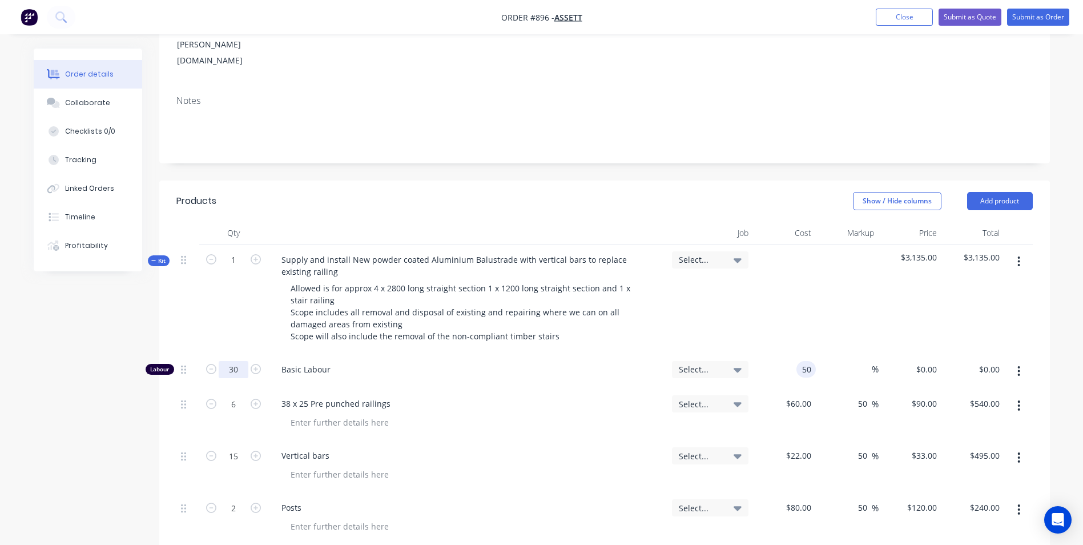
type input "$1,500.00"
type input "140"
type input "180"
type input "$140.00"
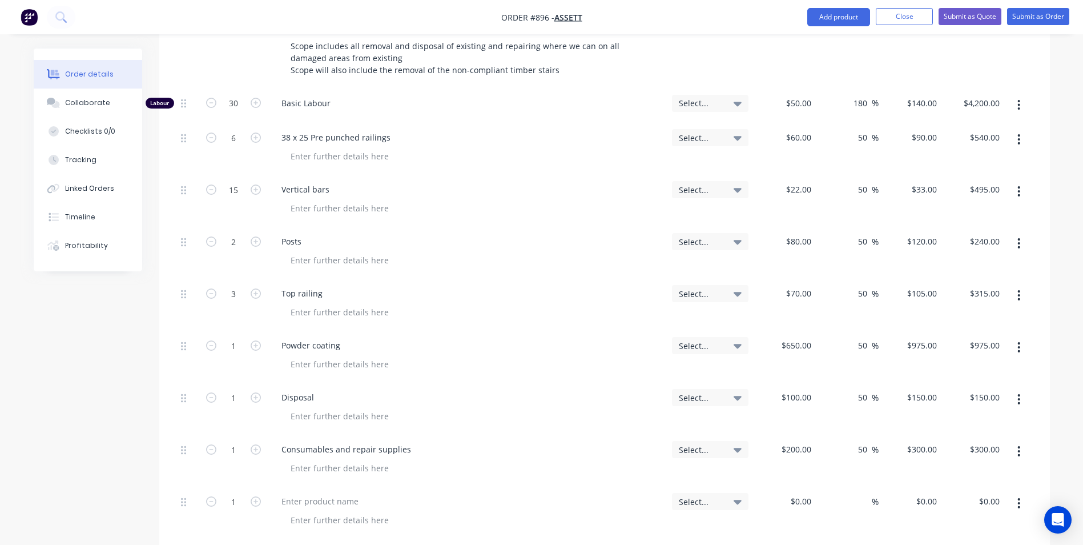
scroll to position [513, 0]
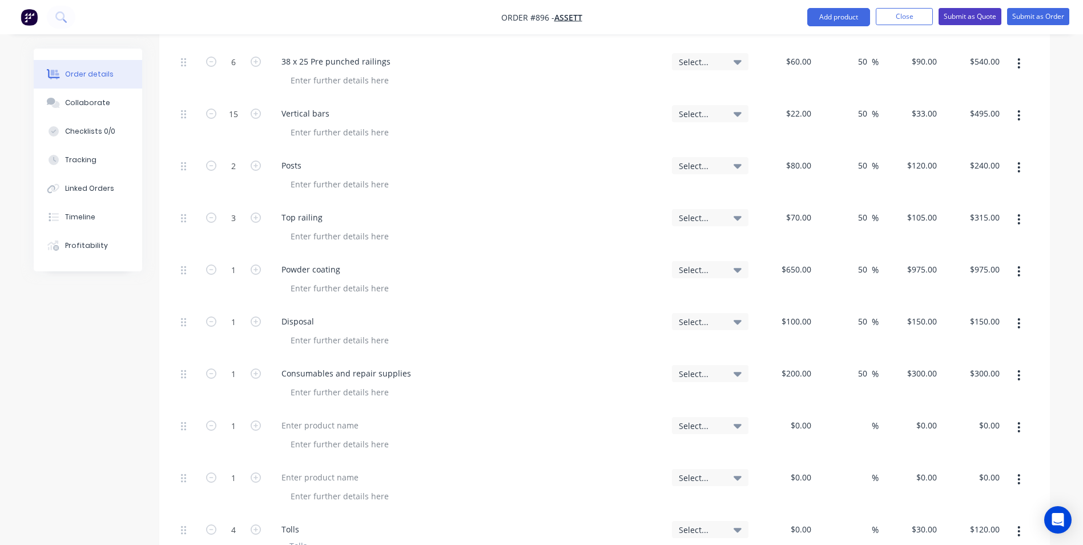
click at [976, 19] on button "Submit as Quote" at bounding box center [969, 16] width 63 height 17
type input "4200.00"
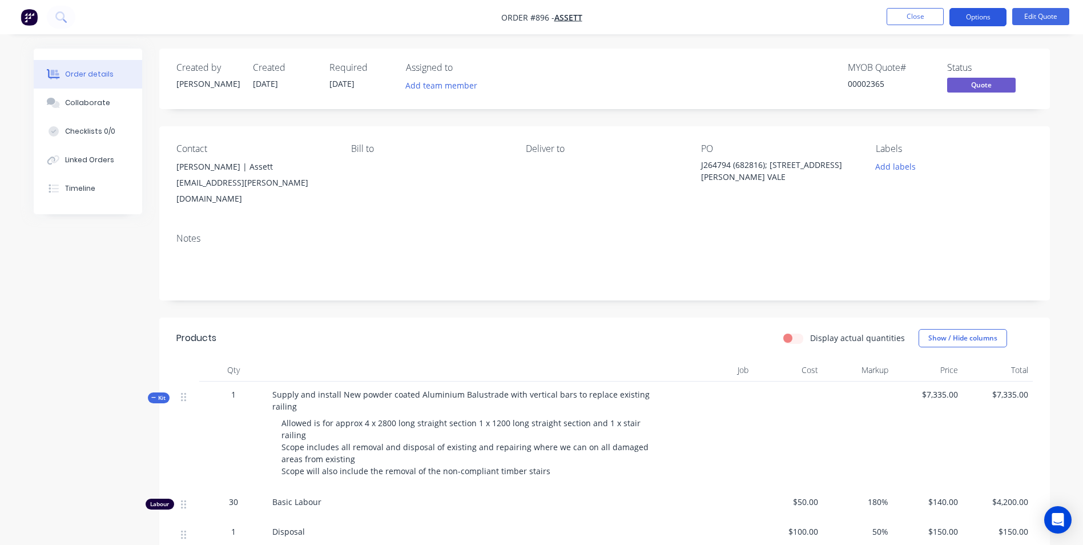
click at [973, 19] on button "Options" at bounding box center [977, 17] width 57 height 18
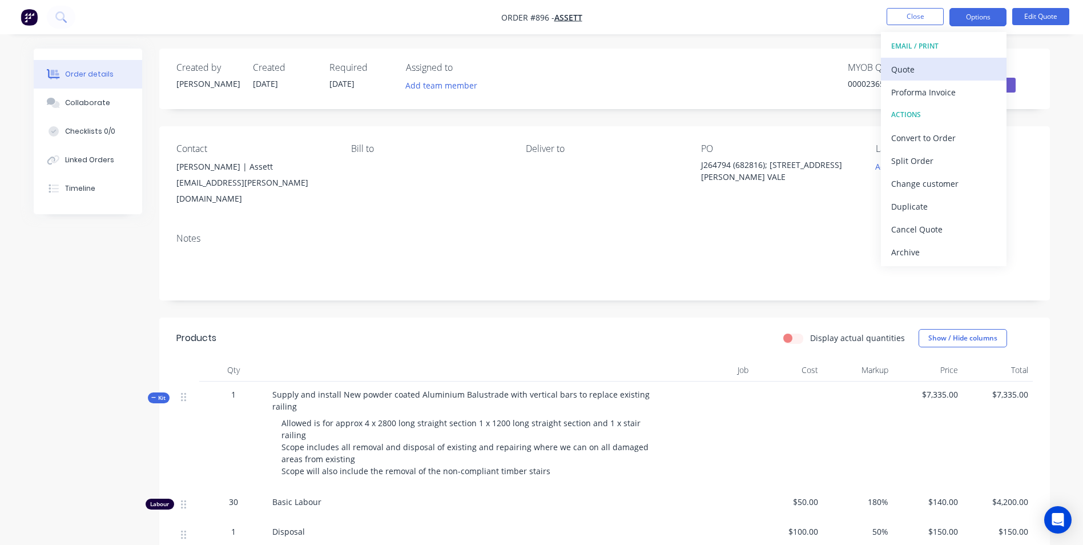
click at [912, 66] on div "Quote" at bounding box center [943, 69] width 105 height 17
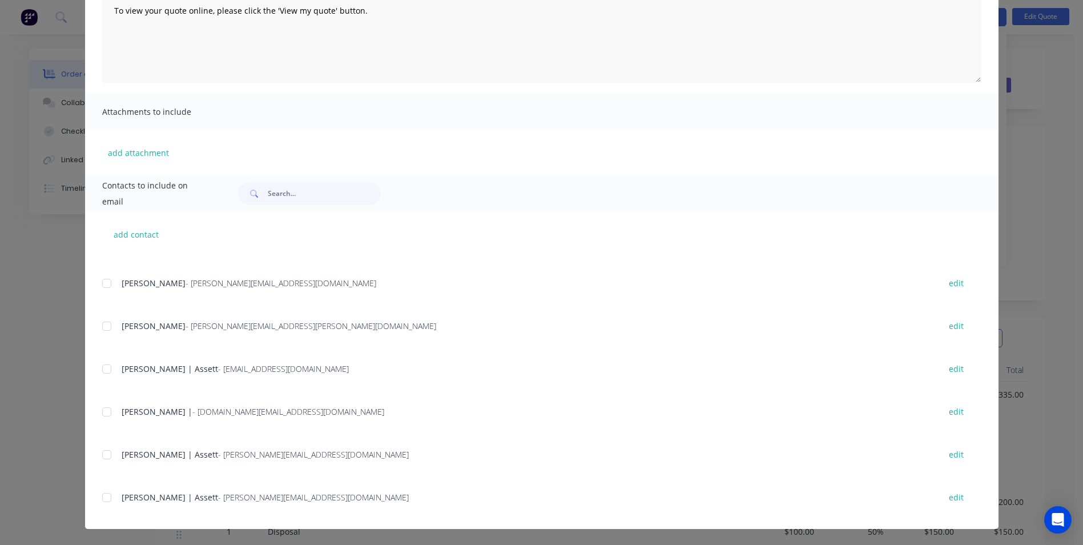
scroll to position [241, 0]
click at [106, 491] on div at bounding box center [106, 493] width 23 height 23
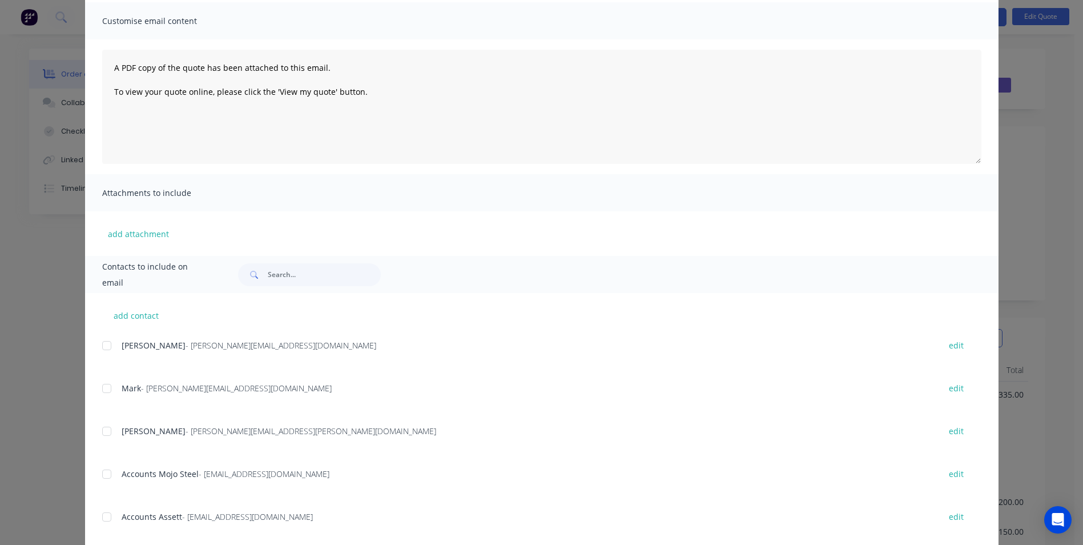
scroll to position [0, 0]
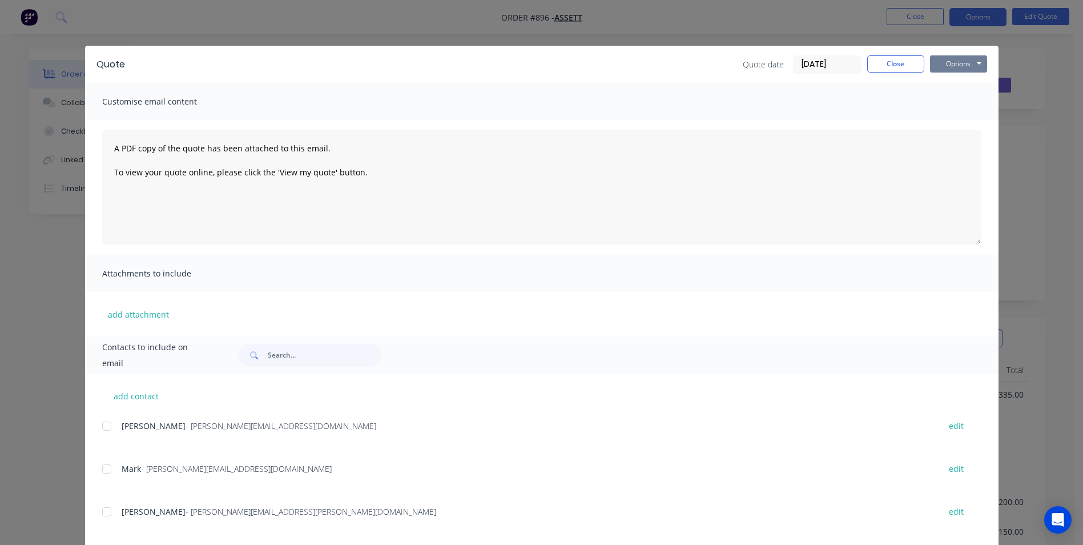
click at [950, 67] on button "Options" at bounding box center [958, 63] width 57 height 17
click at [940, 119] on button "Email" at bounding box center [966, 121] width 73 height 19
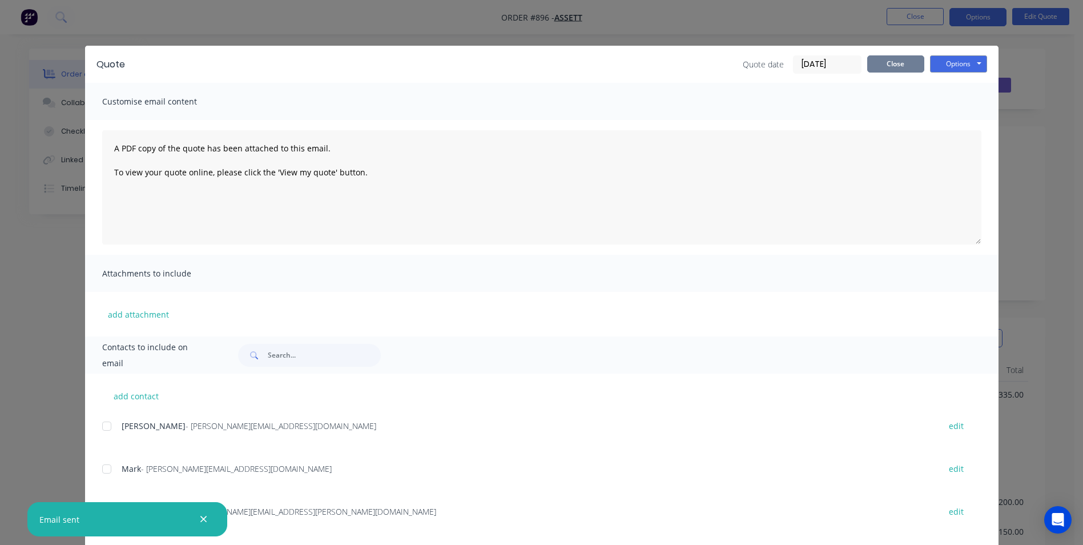
click at [877, 61] on button "Close" at bounding box center [895, 63] width 57 height 17
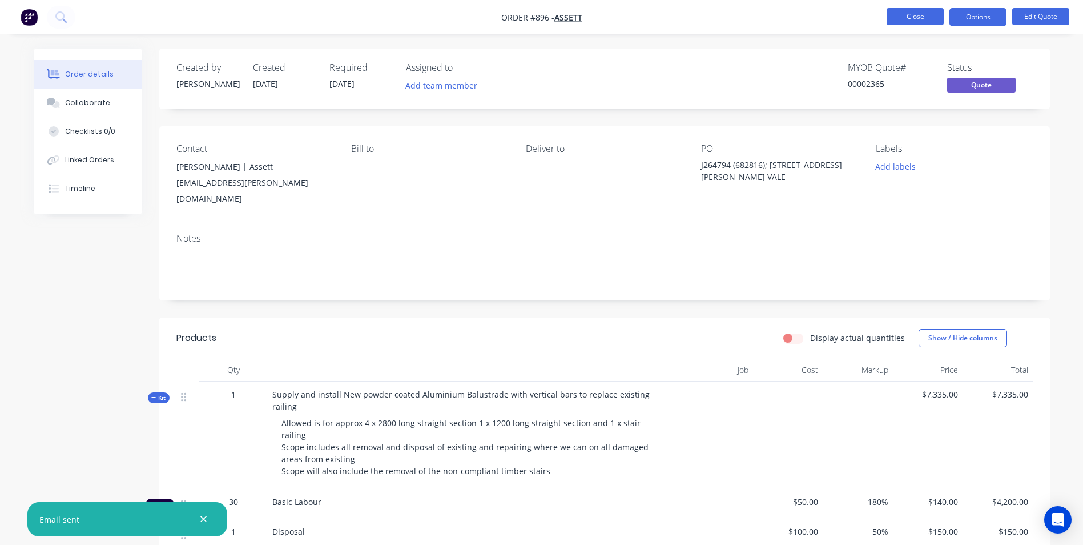
click at [914, 20] on button "Close" at bounding box center [914, 16] width 57 height 17
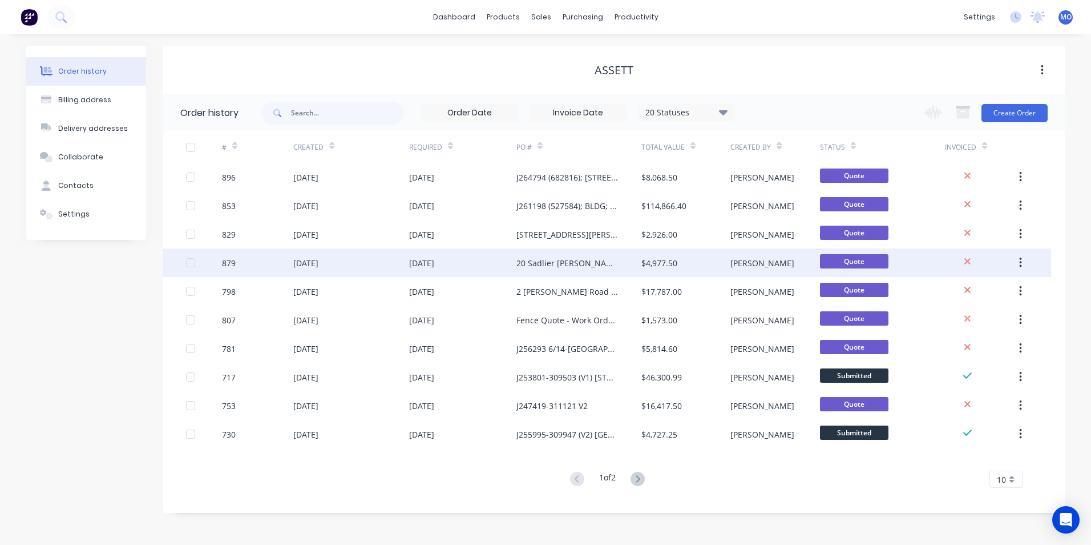
drag, startPoint x: 546, startPoint y: 266, endPoint x: 546, endPoint y: 260, distance: 6.3
click at [546, 260] on div "20 Sadlier [PERSON_NAME]" at bounding box center [568, 263] width 102 height 12
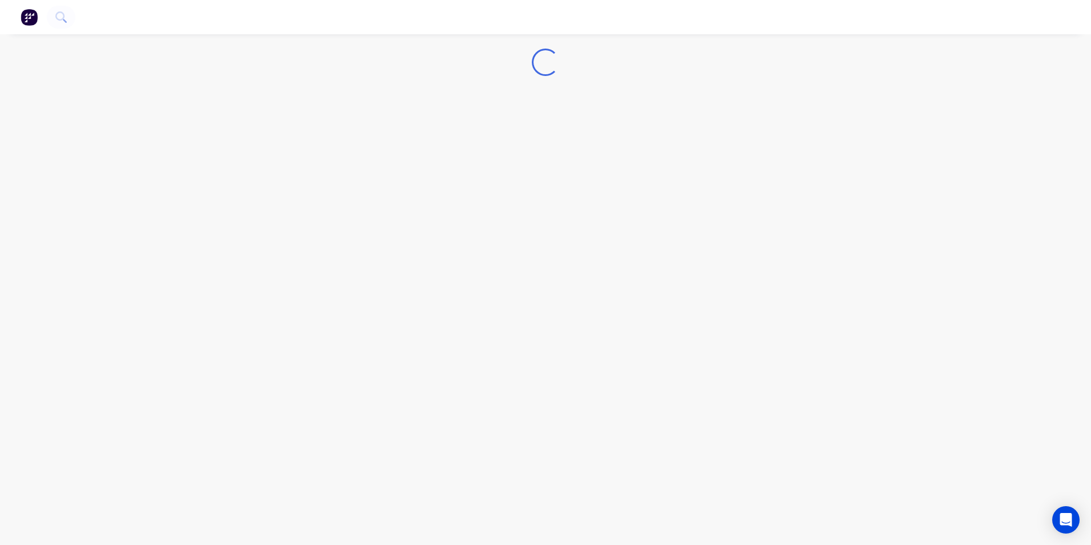
click at [546, 263] on div "Loading..." at bounding box center [545, 272] width 1091 height 545
